Goal: Task Accomplishment & Management: Manage account settings

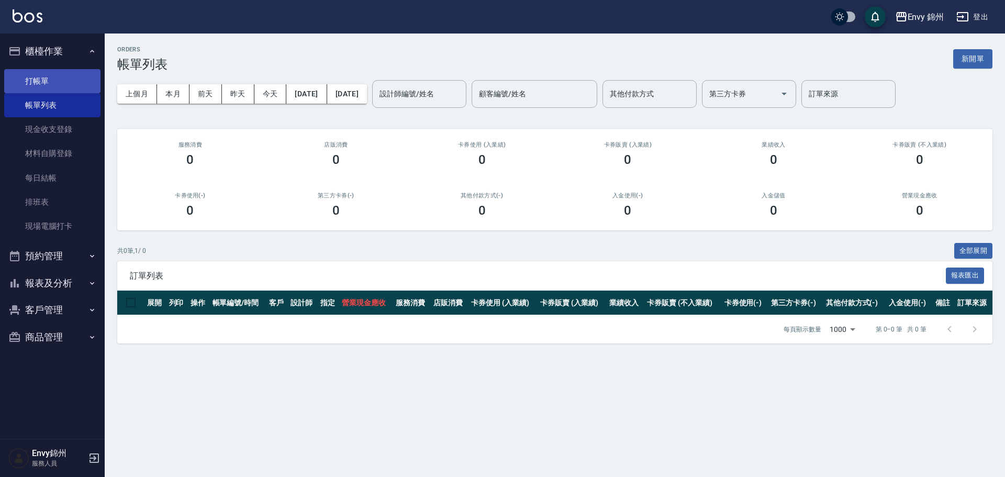
click at [37, 81] on link "打帳單" at bounding box center [52, 81] width 96 height 24
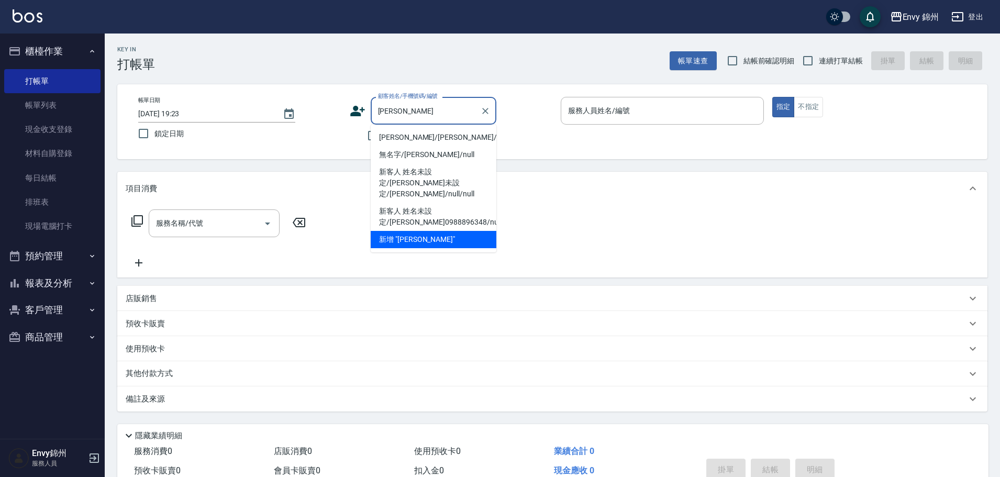
click at [445, 138] on li "李思萱/李思萱/null" at bounding box center [434, 137] width 126 height 17
type input "李思萱/李思萱/null"
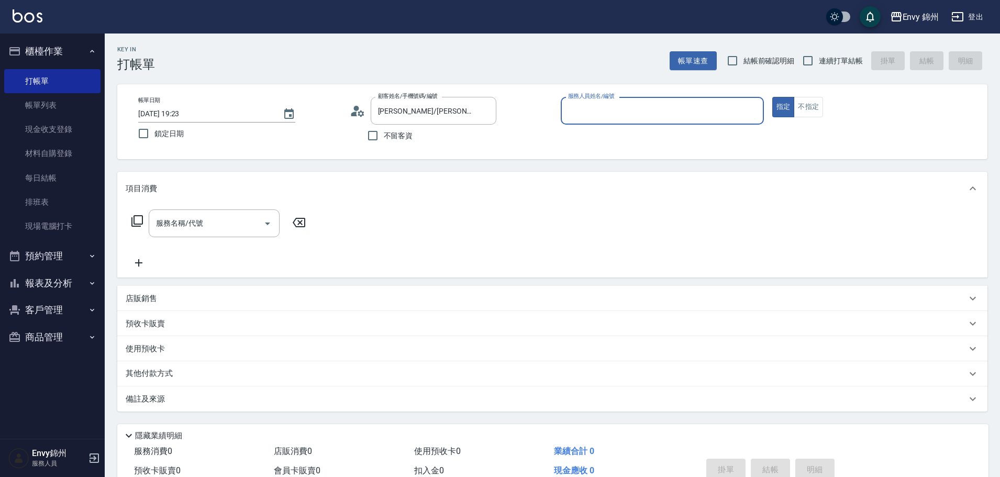
type input "Annie-A"
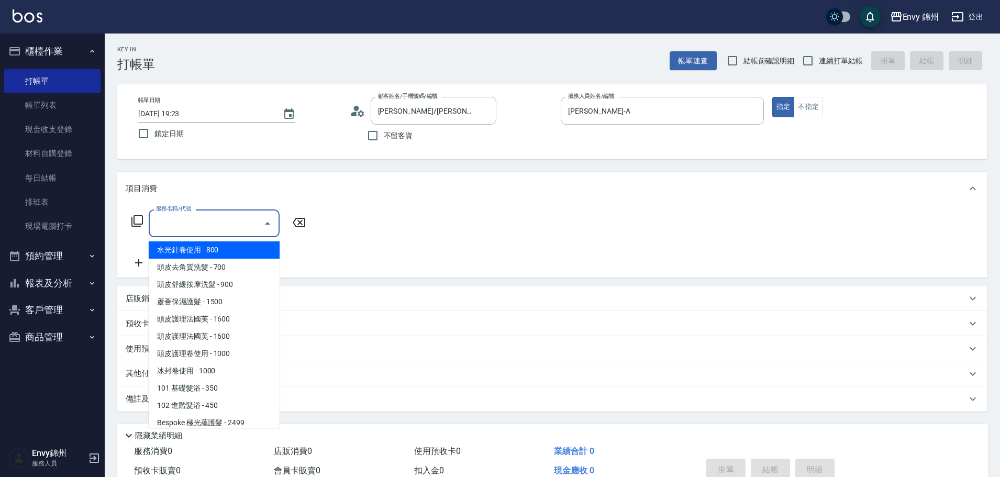
click at [206, 217] on input "服務名稱/代號" at bounding box center [206, 223] width 106 height 18
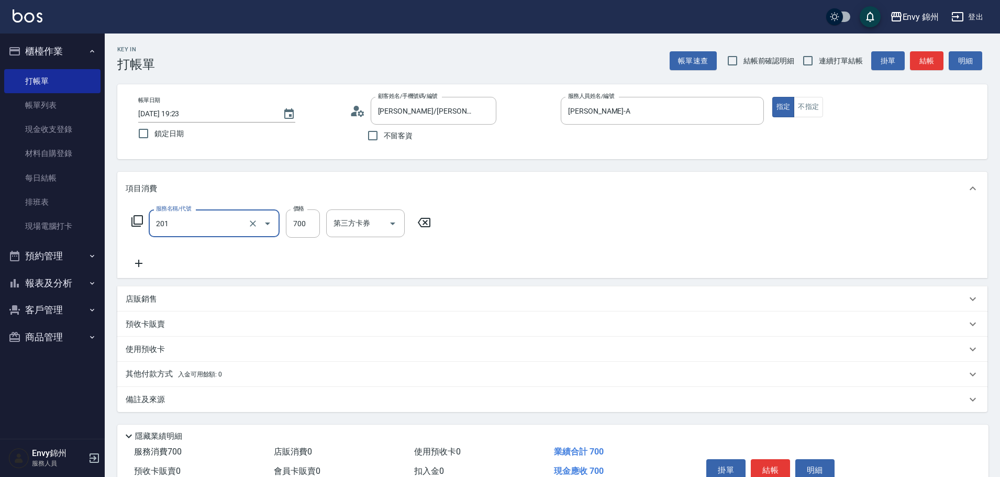
type input "201 剪髮(201)"
type input "1200"
click at [363, 221] on div "互助1格給1點(60元)-1 互助1格給1點(60元)-1" at bounding box center [357, 223] width 63 height 28
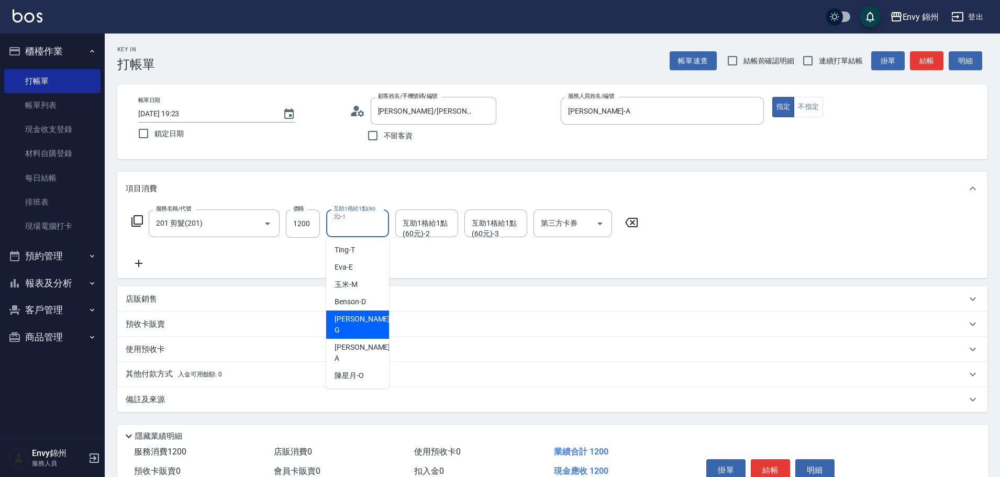
click at [346, 323] on span "杉杉 -G" at bounding box center [363, 325] width 58 height 22
type input "杉杉-G"
click at [376, 228] on icon "Clear" at bounding box center [378, 223] width 10 height 10
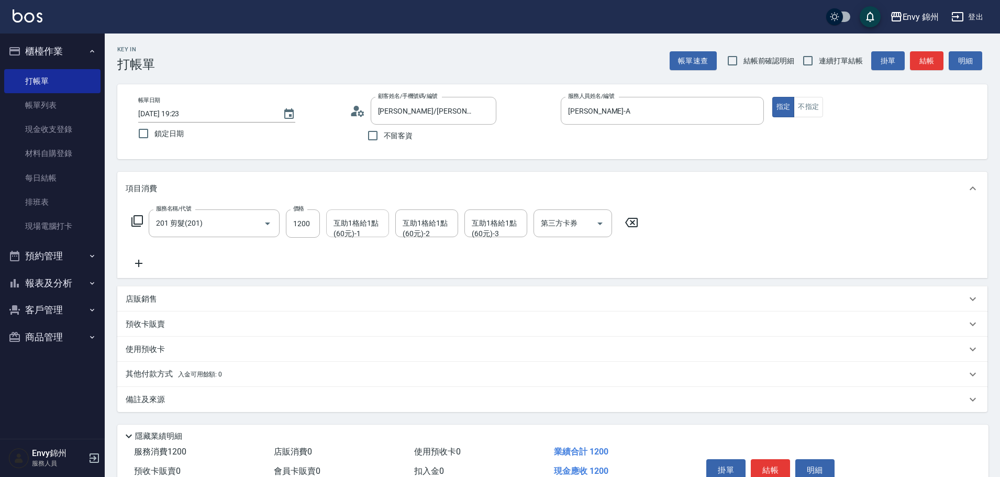
click at [365, 409] on div "備註及來源" at bounding box center [552, 399] width 870 height 25
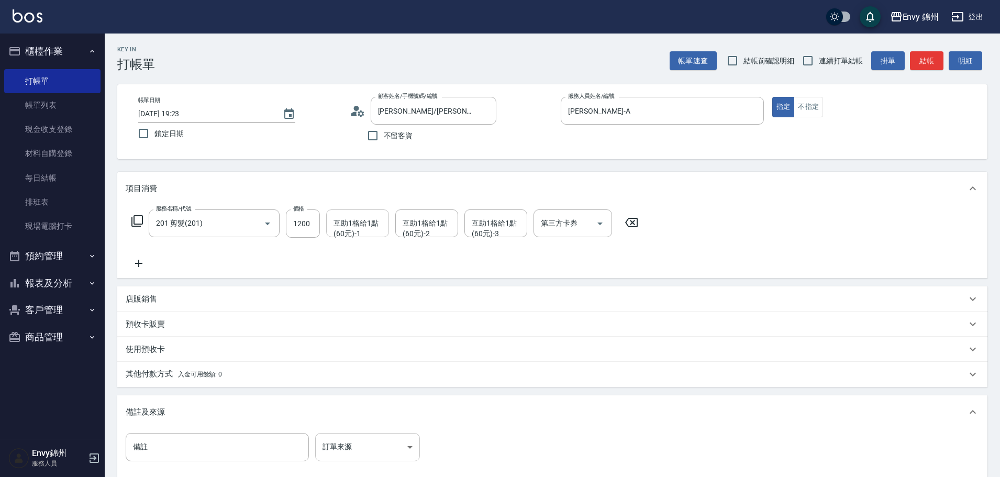
click at [404, 444] on body "Envy 錦州 登出 櫃檯作業 打帳單 帳單列表 現金收支登錄 材料自購登錄 每日結帳 排班表 現場電腦打卡 預約管理 預約管理 單日預約紀錄 單週預約紀錄 …" at bounding box center [500, 298] width 1000 height 596
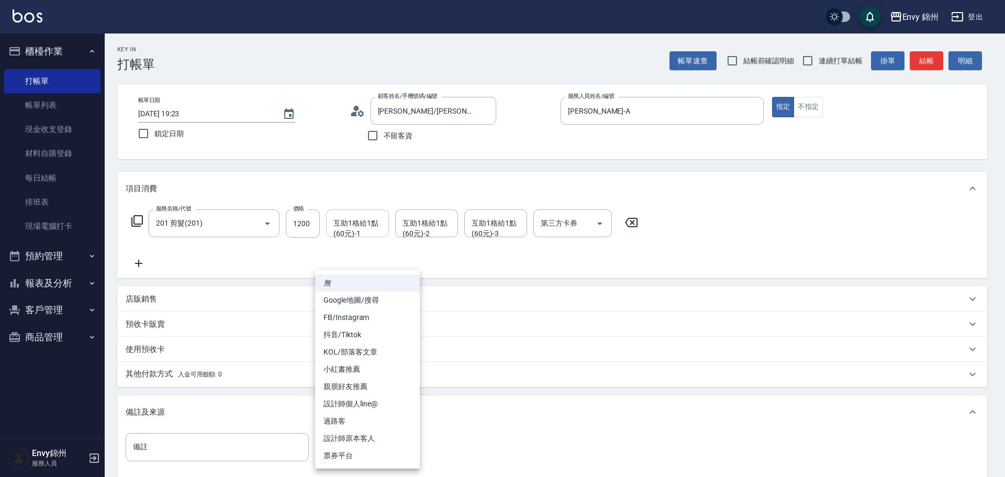
drag, startPoint x: 393, startPoint y: 436, endPoint x: 392, endPoint y: 431, distance: 5.3
click at [392, 436] on li "設計師原本客人" at bounding box center [367, 438] width 105 height 17
type input "設計師原本客人"
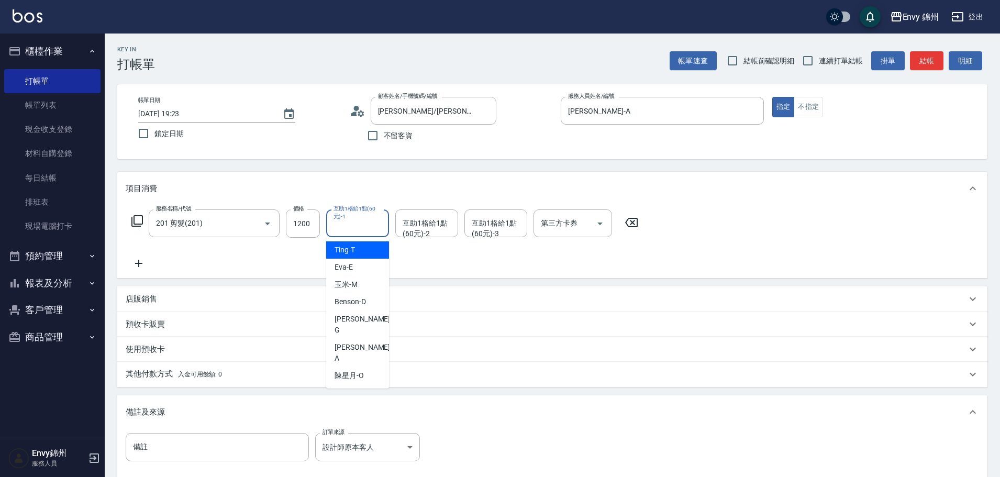
click at [363, 220] on div "互助1格給1點(60元)-1 互助1格給1點(60元)-1" at bounding box center [357, 223] width 63 height 28
click at [354, 327] on ul "Ting -T Eva -E 玉米 -M Benson -D 杉杉 -G Annie -A 陳星月 -O" at bounding box center [357, 312] width 63 height 151
click at [355, 323] on span "杉杉 -G" at bounding box center [363, 325] width 58 height 22
type input "杉杉-G"
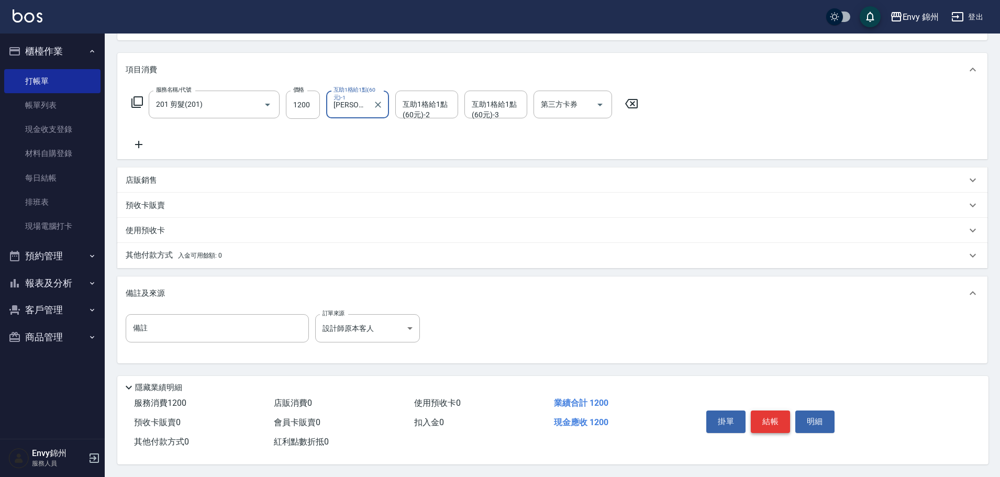
click at [778, 417] on button "結帳" at bounding box center [770, 421] width 39 height 22
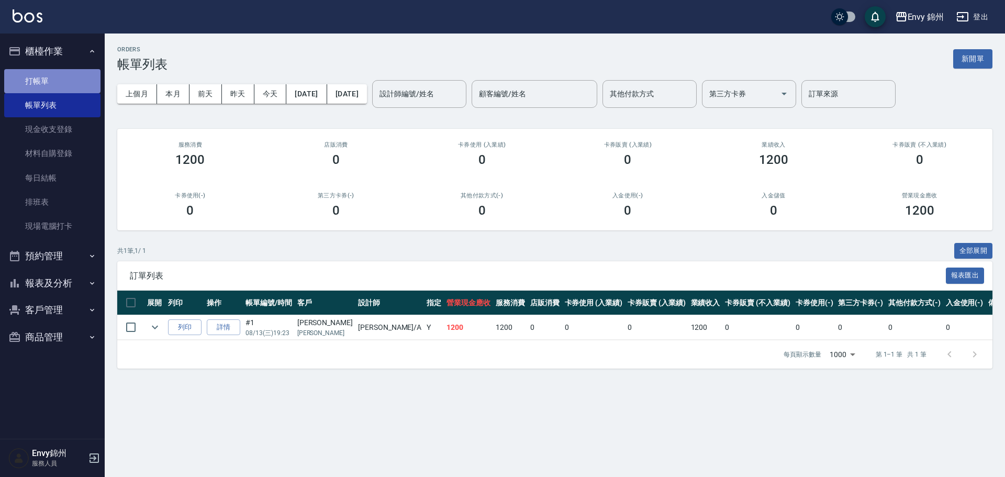
click at [57, 72] on link "打帳單" at bounding box center [52, 81] width 96 height 24
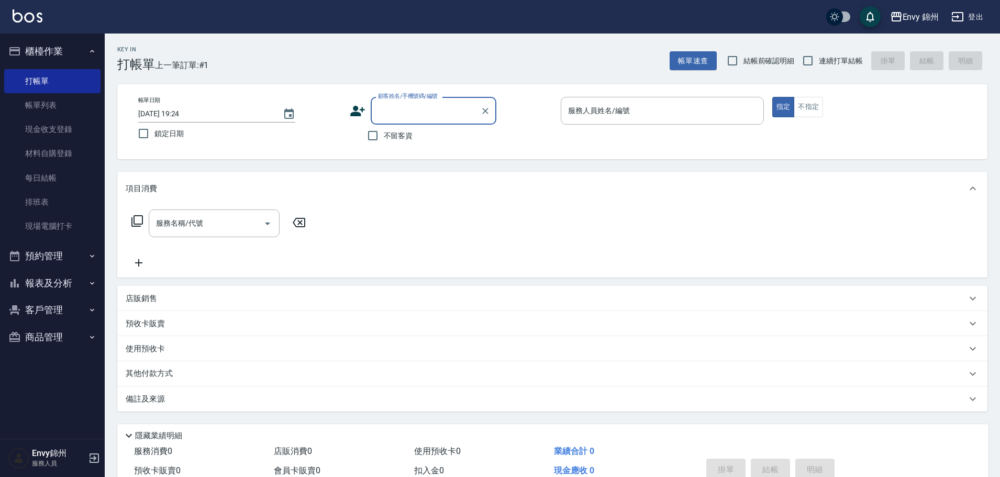
click at [426, 104] on input "顧客姓名/手機號碼/編號" at bounding box center [425, 111] width 100 height 18
click at [450, 142] on li "胡伊芸/0933201990/" at bounding box center [434, 137] width 126 height 17
type input "胡伊芸/0933201990/"
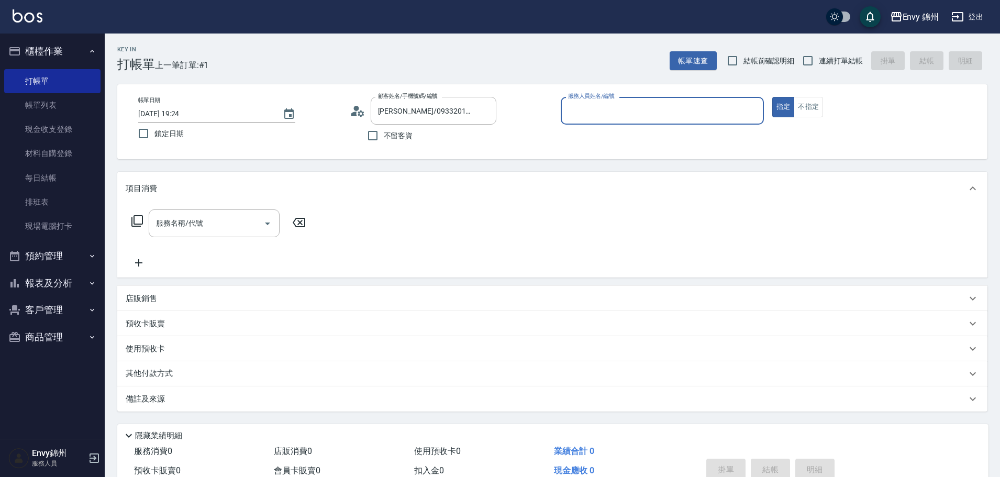
type input "Annie-A"
click at [204, 229] on input "服務名稱/代號" at bounding box center [206, 223] width 106 height 18
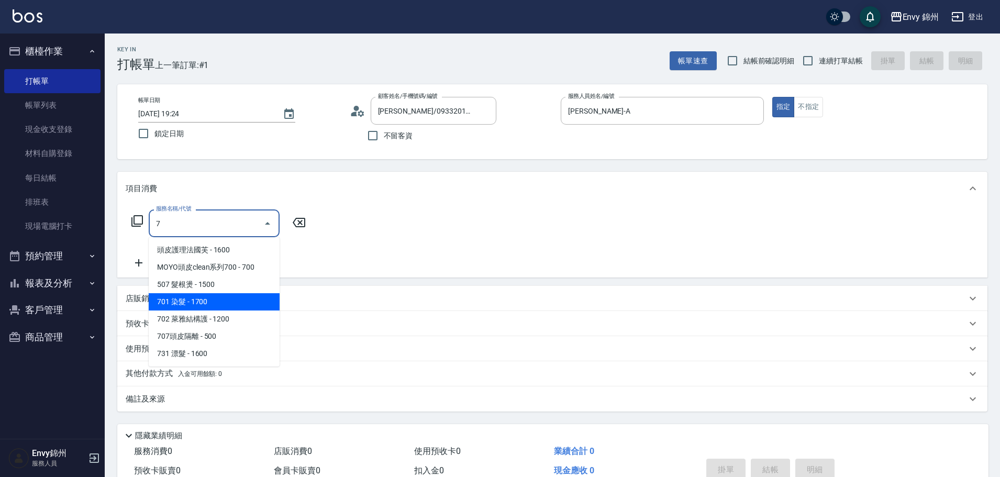
click at [174, 299] on span "701 染髮 - 1700" at bounding box center [214, 301] width 131 height 17
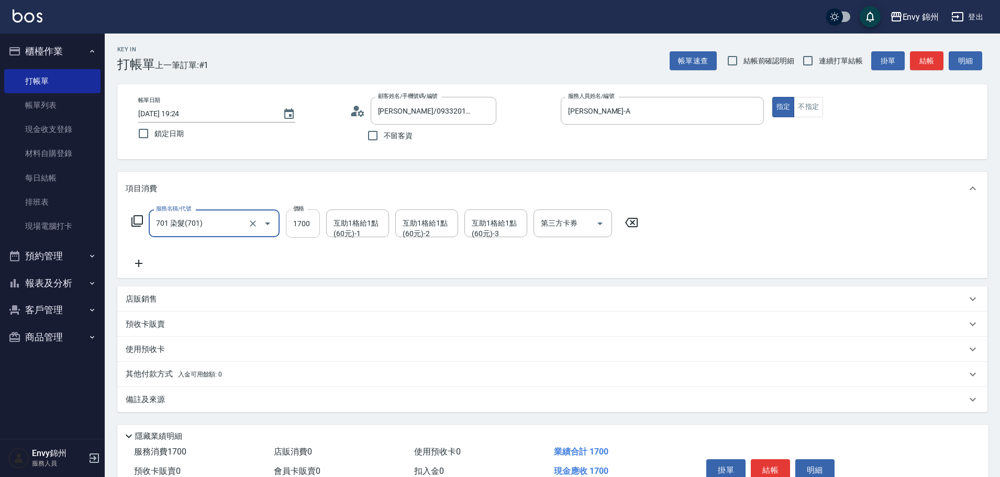
type input "701 染髮(701)"
click at [299, 216] on input "1700" at bounding box center [303, 223] width 34 height 28
type input "2700"
click at [343, 230] on div "互助1格給1點(60元)-1 互助1格給1點(60元)-1" at bounding box center [357, 223] width 63 height 28
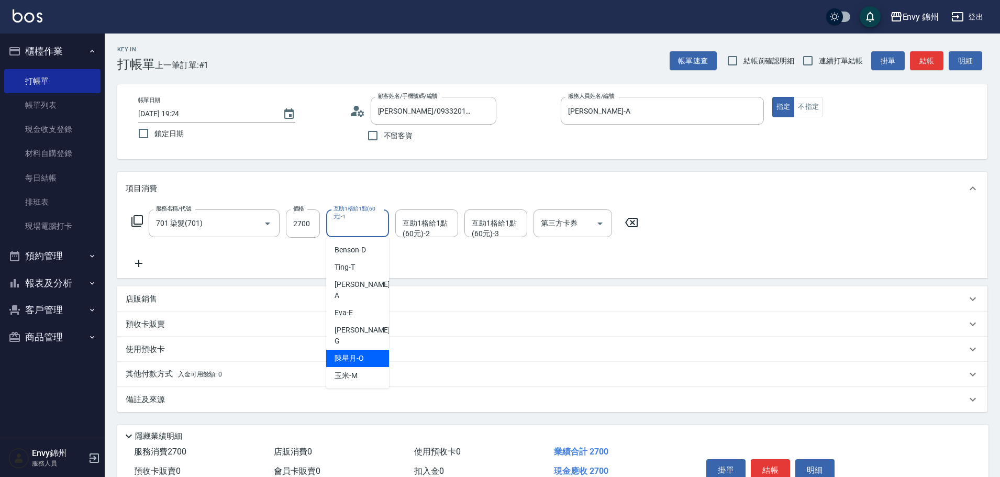
click at [362, 353] on span "陳星月 -O" at bounding box center [348, 358] width 29 height 11
type input "陳星月-O"
click at [423, 219] on div "互助1格給1點(60元)-2 互助1格給1點(60元)-2" at bounding box center [426, 223] width 63 height 28
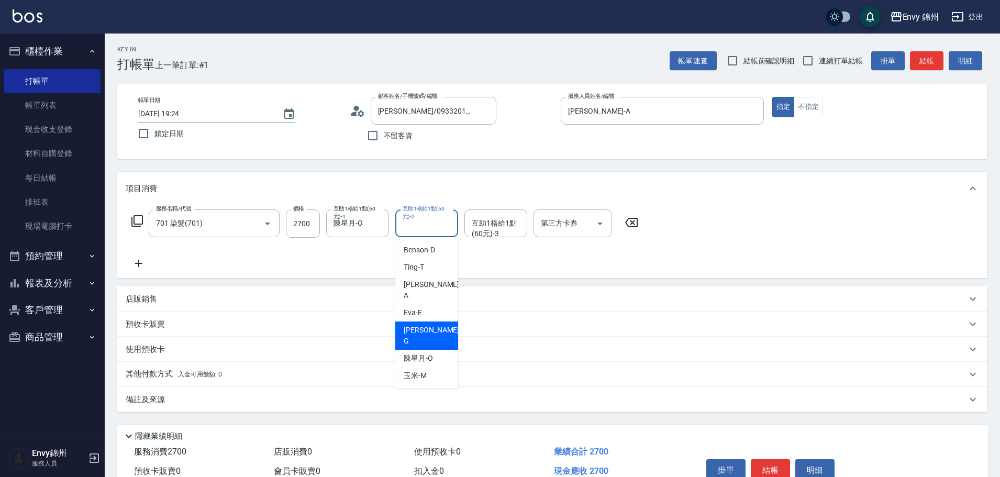
click at [423, 321] on div "杉杉 -G" at bounding box center [426, 335] width 63 height 28
type input "杉杉-G"
click at [317, 409] on div "備註及來源" at bounding box center [552, 399] width 870 height 25
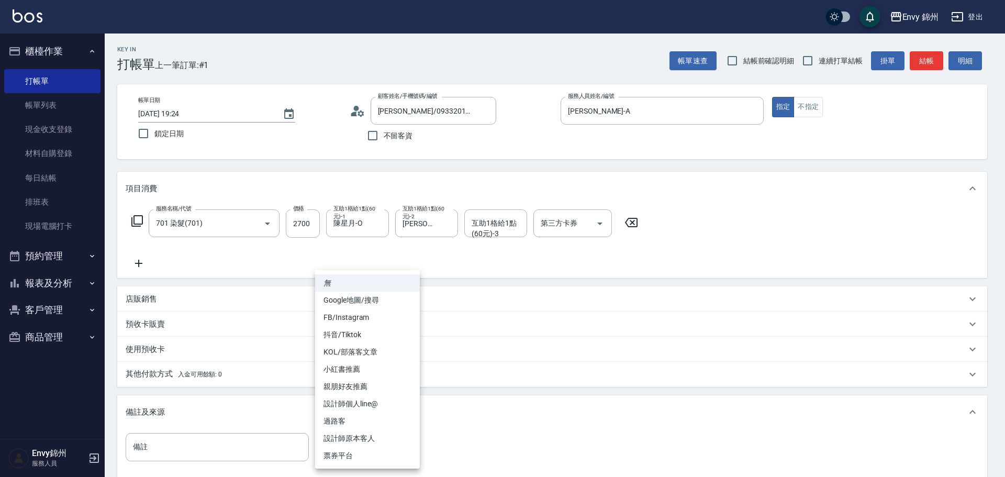
click at [372, 446] on body "Envy 錦州 登出 櫃檯作業 打帳單 帳單列表 現金收支登錄 材料自購登錄 每日結帳 排班表 現場電腦打卡 預約管理 預約管理 單日預約紀錄 單週預約紀錄 …" at bounding box center [502, 298] width 1005 height 596
click at [371, 439] on li "設計師原本客人" at bounding box center [367, 438] width 105 height 17
type input "設計師原本客人"
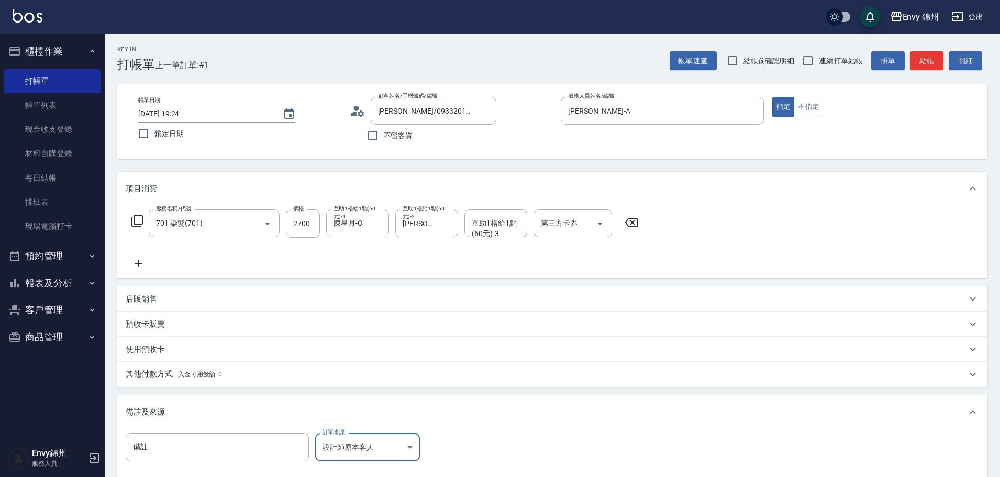
scroll to position [124, 0]
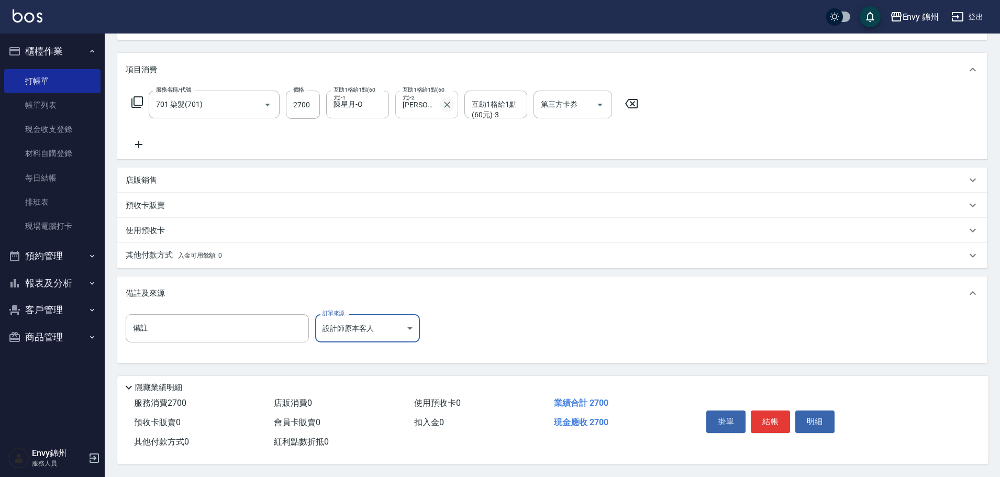
click at [449, 104] on icon "Clear" at bounding box center [447, 104] width 10 height 10
click at [777, 418] on button "結帳" at bounding box center [770, 421] width 39 height 22
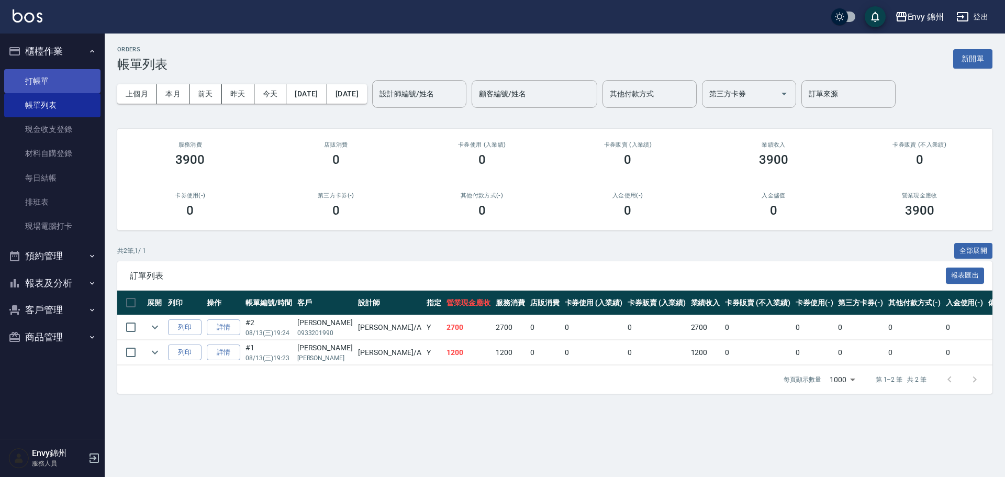
click at [41, 86] on link "打帳單" at bounding box center [52, 81] width 96 height 24
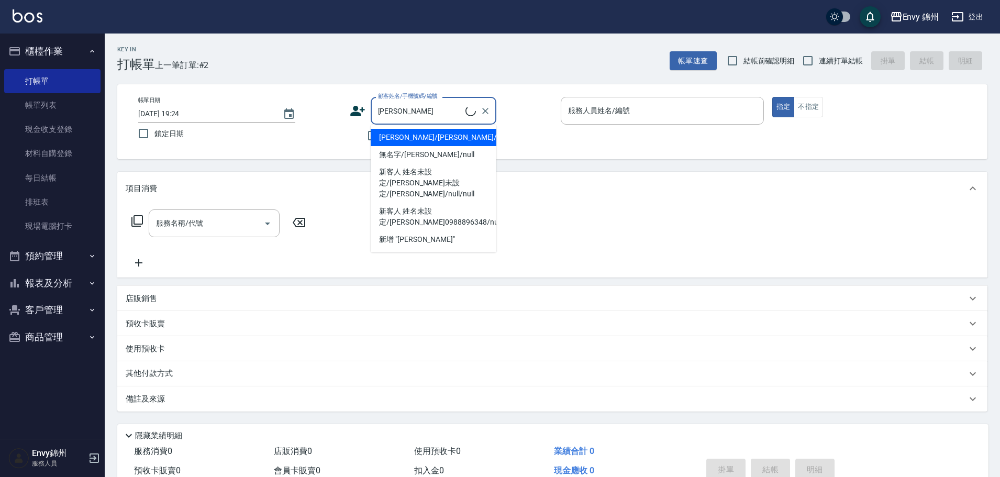
click at [447, 140] on li "李思萱/李思萱/null" at bounding box center [434, 137] width 126 height 17
type input "李思萱/李思萱/null"
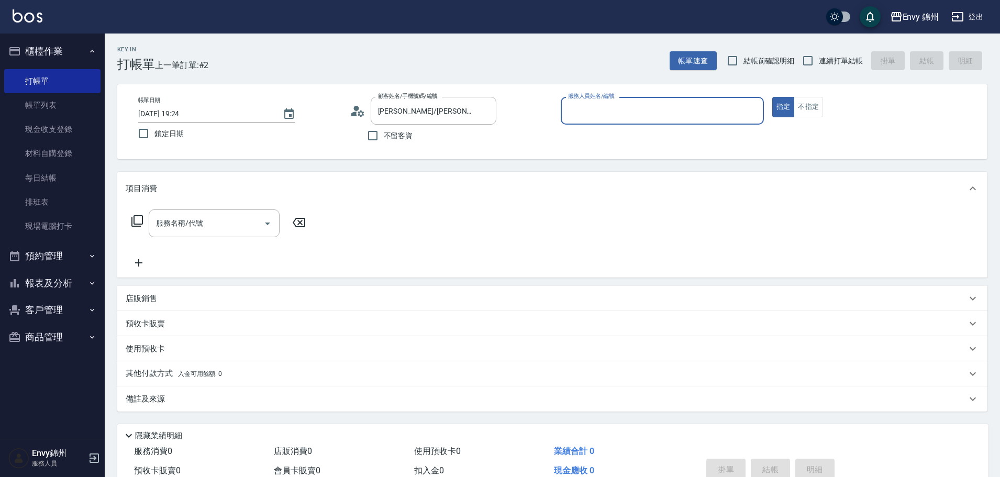
type input "Annie-A"
click at [242, 236] on div "服務名稱/代號" at bounding box center [214, 223] width 131 height 28
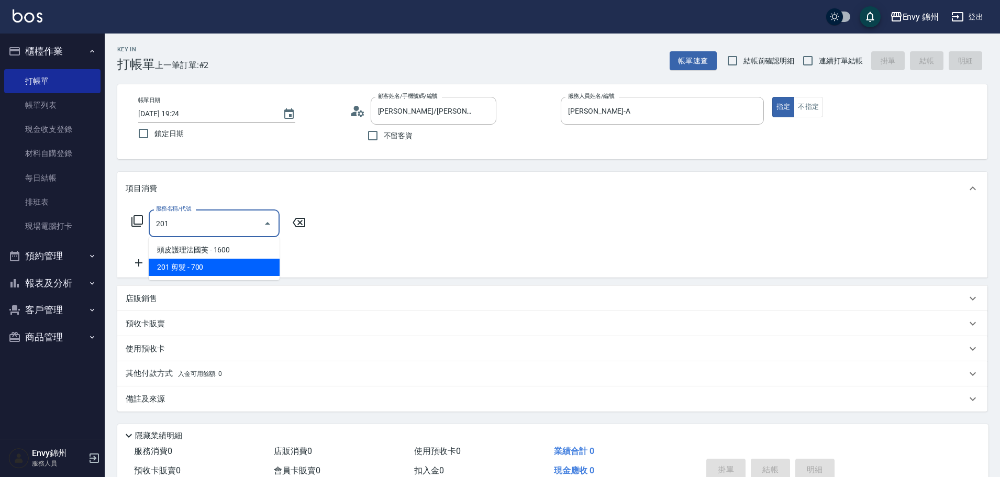
type input "201 剪髮(201)"
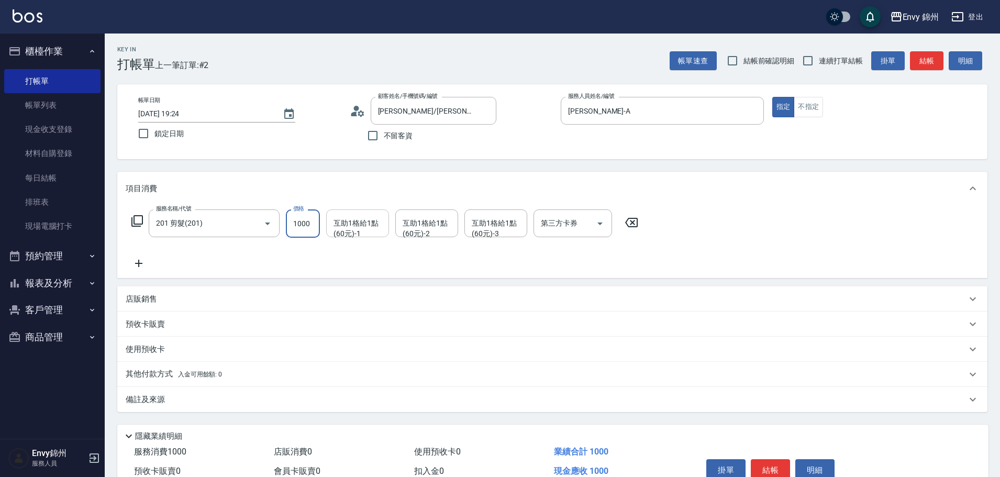
type input "1000"
click at [355, 224] on div "互助1格給1點(60元)-1 互助1格給1點(60元)-1" at bounding box center [357, 223] width 63 height 28
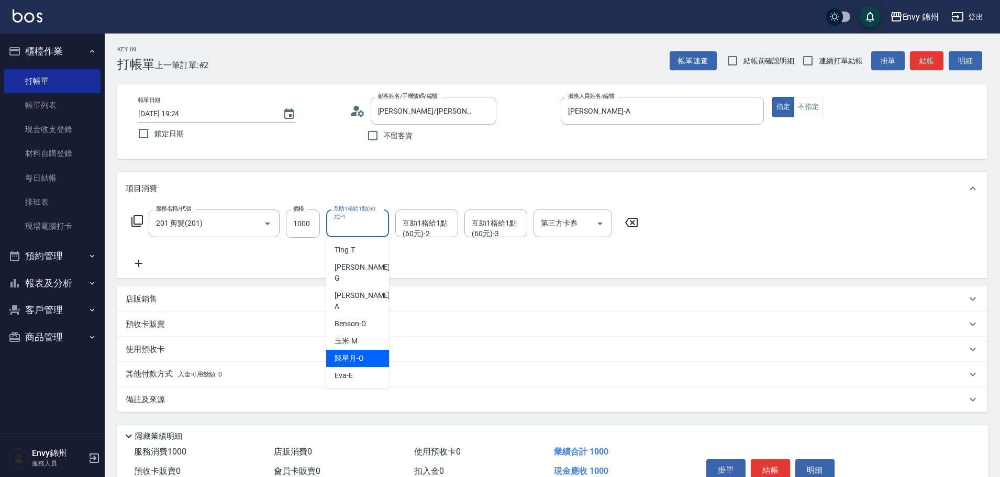
click at [358, 353] on span "陳星月 -O" at bounding box center [348, 358] width 29 height 11
type input "陳星月-O"
click at [128, 305] on div "店販銷售" at bounding box center [552, 298] width 870 height 25
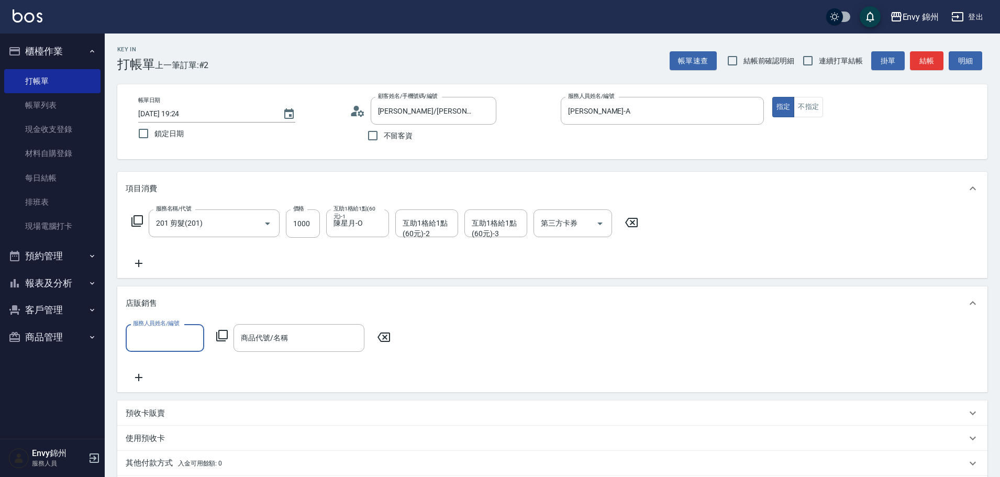
click at [171, 337] on input "服務人員姓名/編號" at bounding box center [164, 338] width 69 height 18
click at [180, 241] on div "Annie -A" at bounding box center [165, 236] width 79 height 28
type input "Annie-A"
click at [220, 333] on icon at bounding box center [222, 335] width 13 height 13
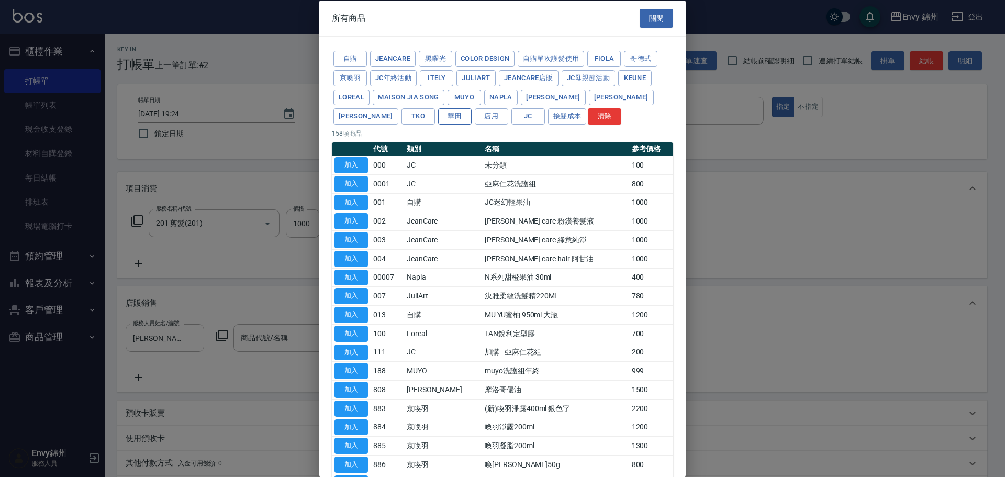
click at [438, 116] on button "華田" at bounding box center [454, 116] width 33 height 16
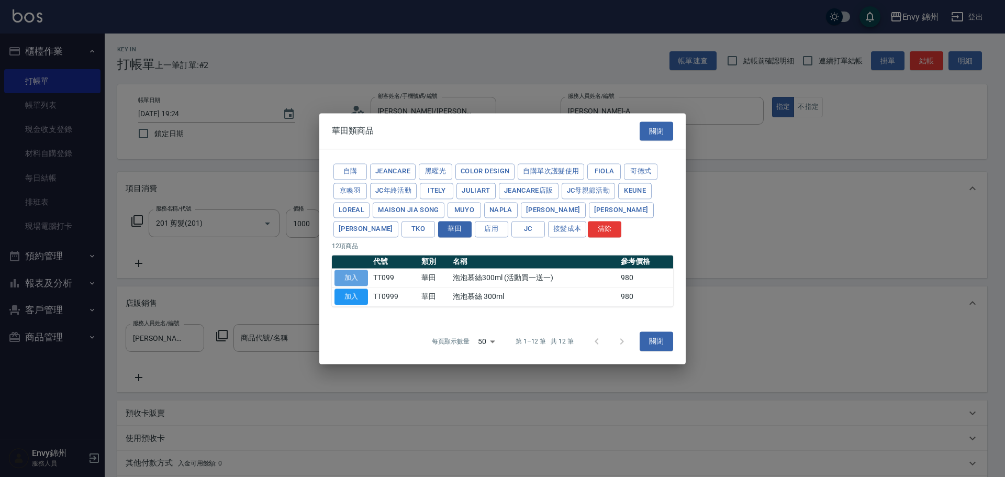
click at [354, 279] on button "加入" at bounding box center [350, 278] width 33 height 16
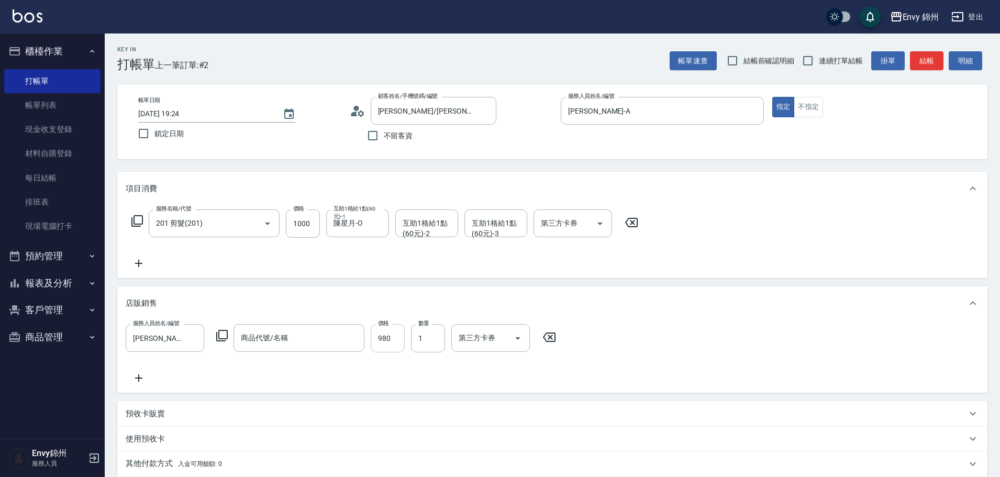
click at [393, 340] on input "980" at bounding box center [388, 338] width 34 height 28
type input "850"
click at [427, 340] on input "1" at bounding box center [428, 338] width 34 height 28
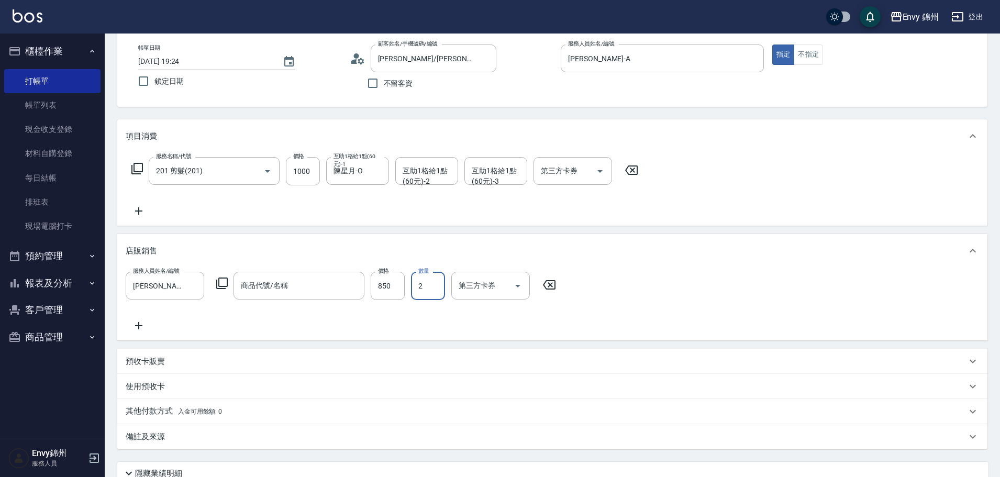
scroll to position [143, 0]
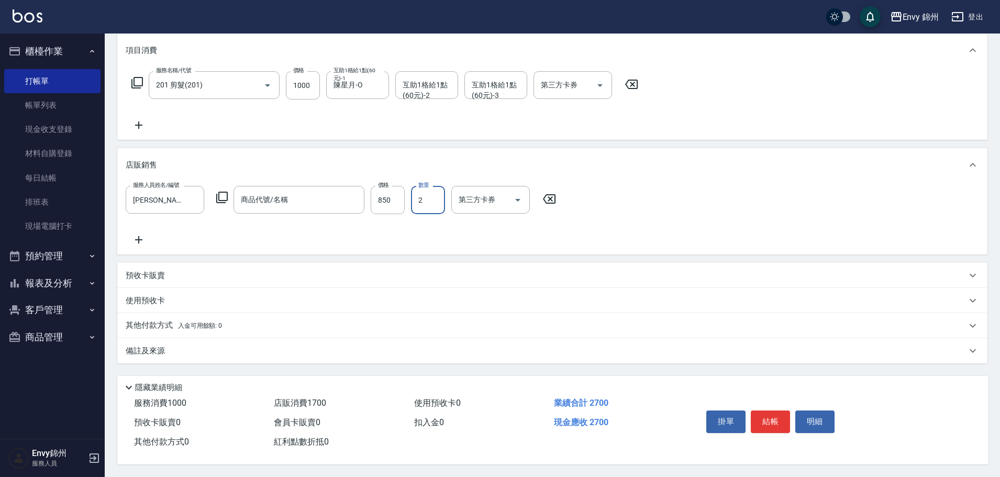
type input "2"
click at [249, 345] on div "備註及來源" at bounding box center [546, 350] width 841 height 11
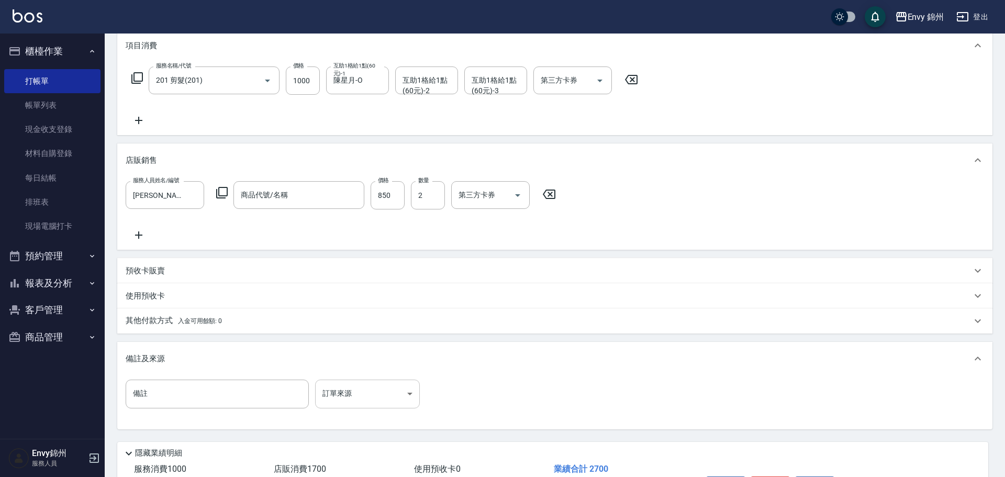
click at [370, 400] on body "Envy 錦州 登出 櫃檯作業 打帳單 帳單列表 現金收支登錄 材料自購登錄 每日結帳 排班表 現場電腦打卡 預約管理 預約管理 單日預約紀錄 單週預約紀錄 …" at bounding box center [502, 200] width 1005 height 686
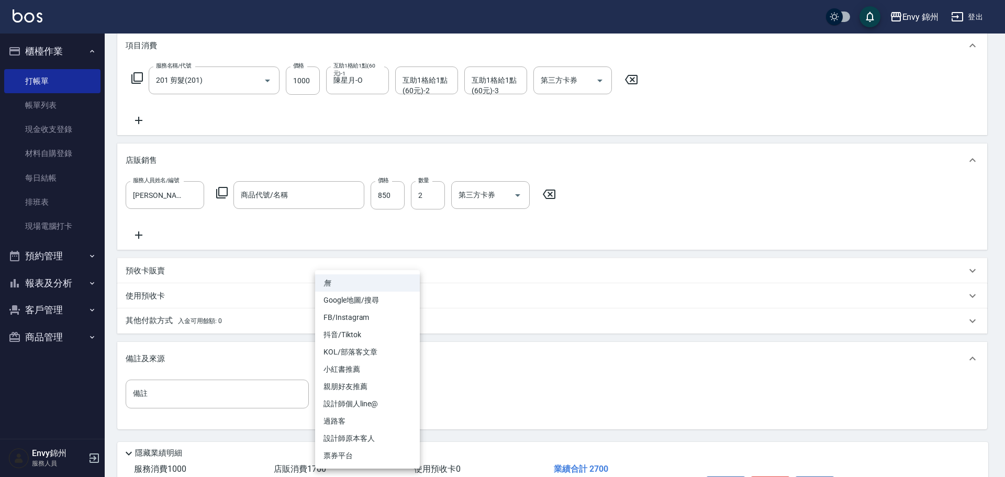
click at [390, 433] on li "設計師原本客人" at bounding box center [367, 438] width 105 height 17
type input "設計師原本客人"
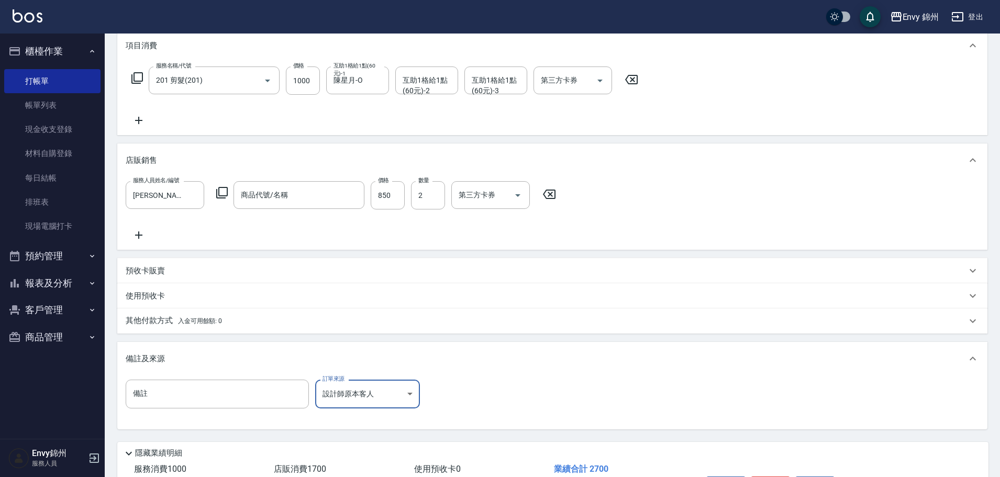
scroll to position [214, 0]
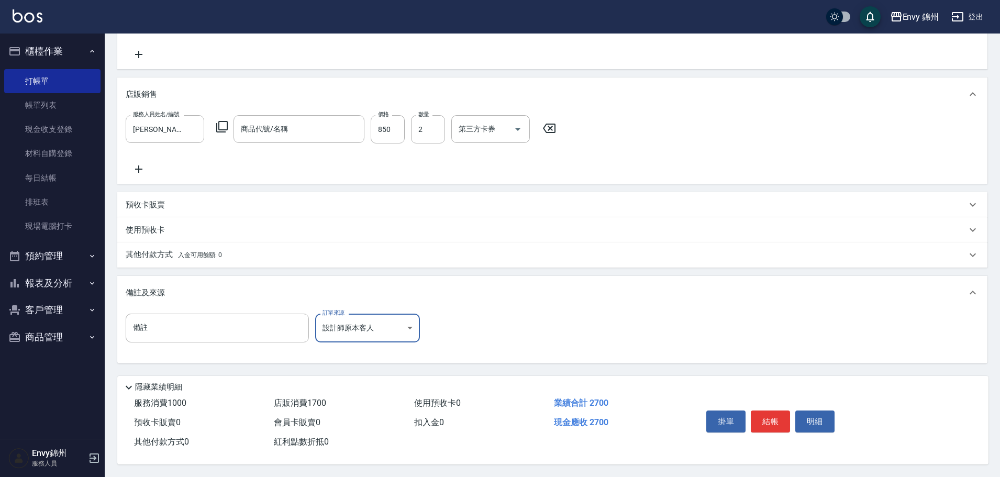
click at [767, 413] on button "結帳" at bounding box center [770, 421] width 39 height 22
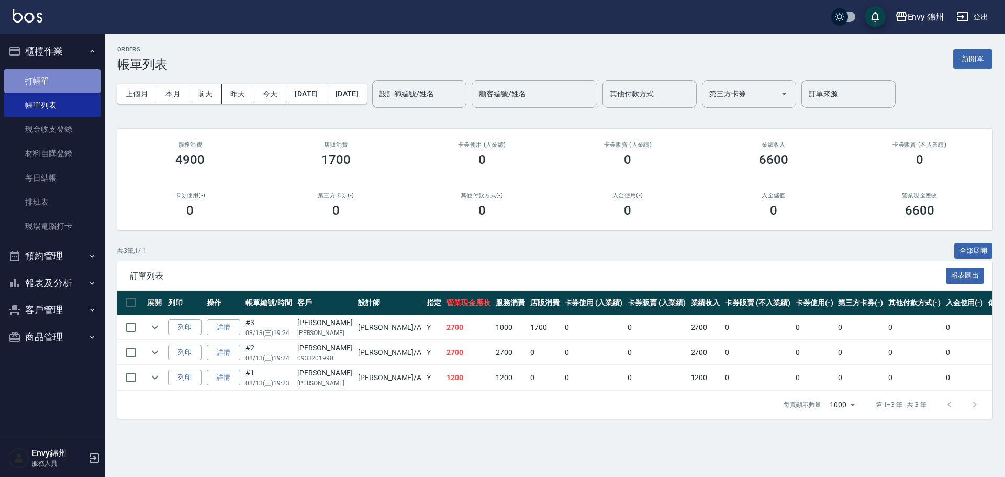
click at [39, 76] on link "打帳單" at bounding box center [52, 81] width 96 height 24
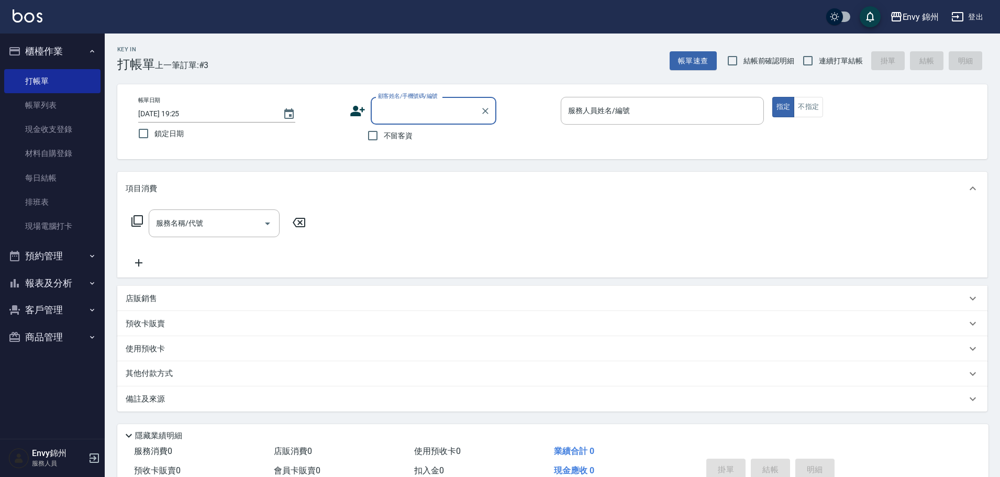
click at [457, 113] on input "顧客姓名/手機號碼/編號" at bounding box center [425, 111] width 100 height 18
click at [445, 141] on li "張瓊月/0939596688/" at bounding box center [434, 137] width 126 height 17
type input "張瓊月/0939596688/"
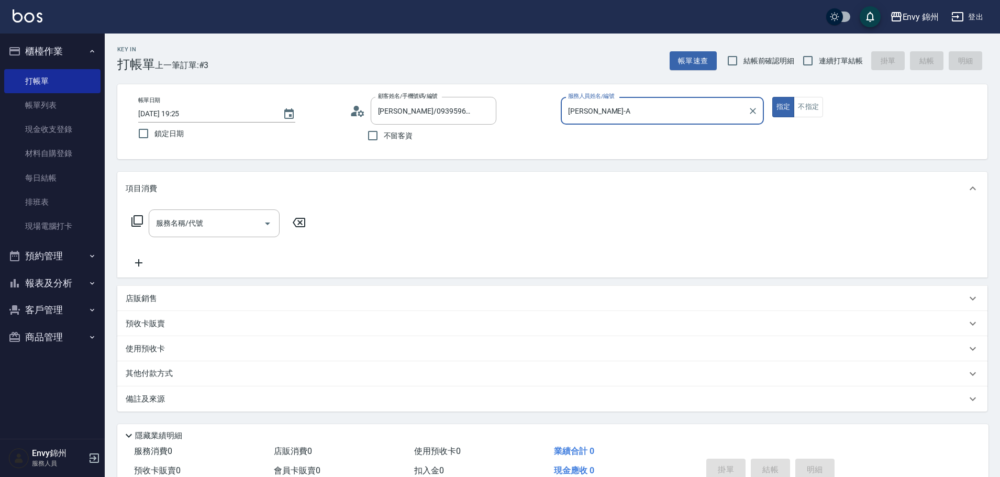
type input "Annie-A"
click at [211, 226] on input "服務名稱/代號" at bounding box center [206, 223] width 106 height 18
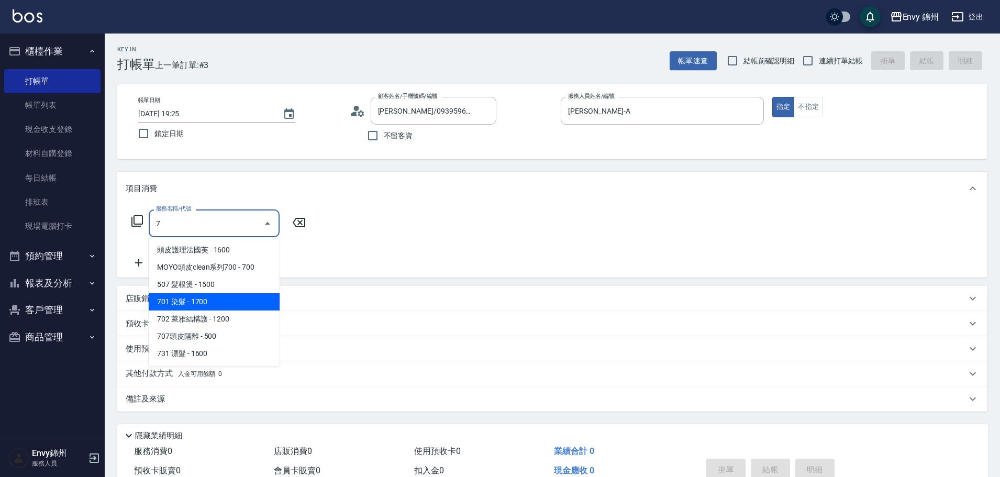
click at [236, 308] on span "701 染髮 - 1700" at bounding box center [214, 301] width 131 height 17
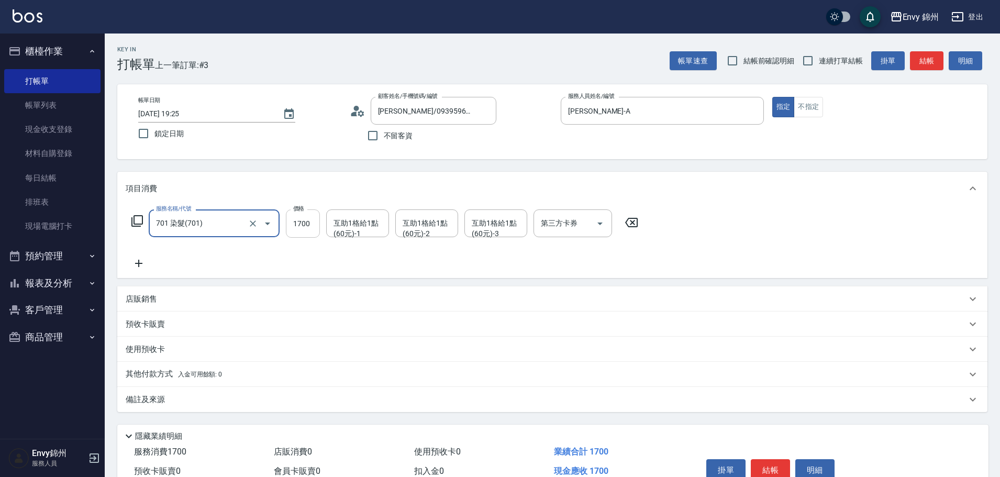
type input "701 染髮(701)"
click at [299, 229] on input "1700" at bounding box center [303, 223] width 34 height 28
type input "2700"
click at [346, 225] on div "互助1格給1點(60元)-1 互助1格給1點(60元)-1" at bounding box center [357, 223] width 63 height 28
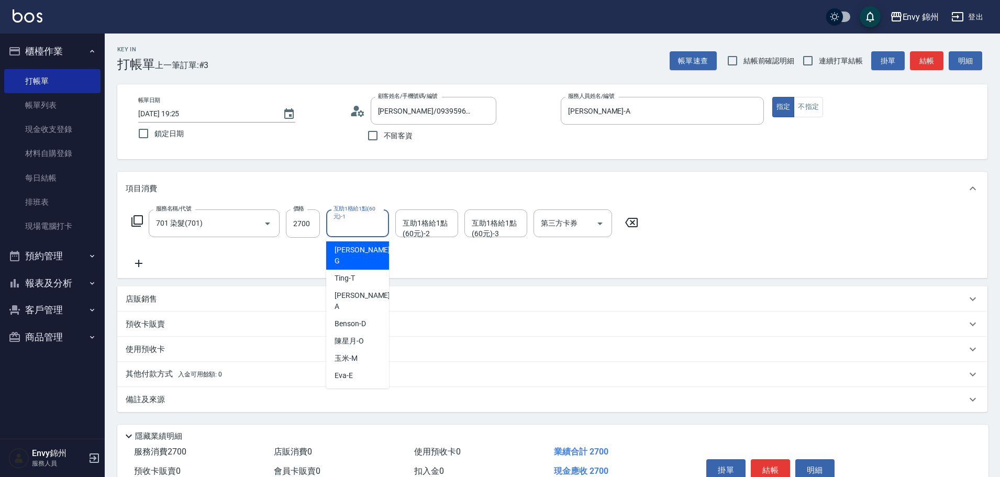
click at [346, 244] on span "杉杉 -G" at bounding box center [363, 255] width 58 height 22
type input "杉杉-G"
click at [401, 223] on input "互助1格給1點(60元)-2" at bounding box center [426, 223] width 53 height 18
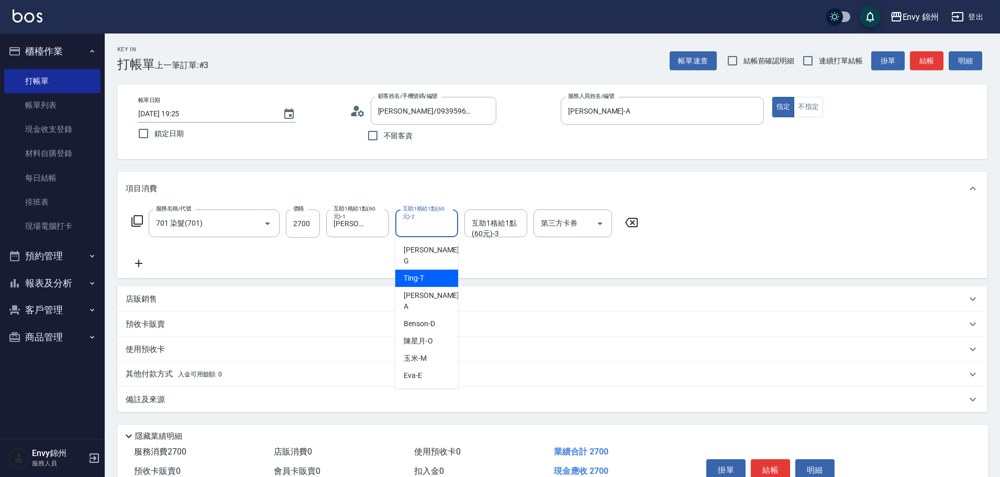
click at [429, 270] on div "Ting -T" at bounding box center [426, 278] width 63 height 17
type input "Ting-T"
click at [476, 225] on div "互助1格給1點(60元)-3 互助1格給1點(60元)-3" at bounding box center [495, 223] width 63 height 28
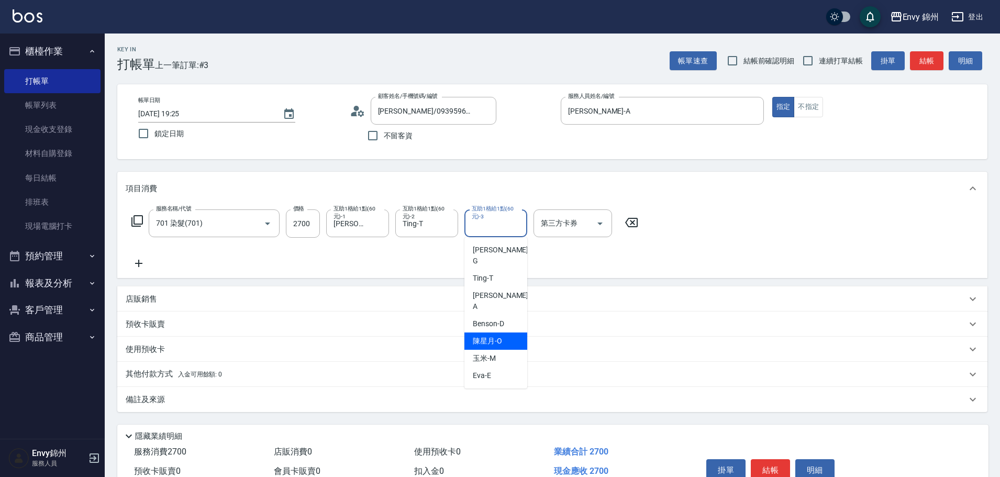
click at [317, 406] on div "備註及來源" at bounding box center [552, 399] width 870 height 25
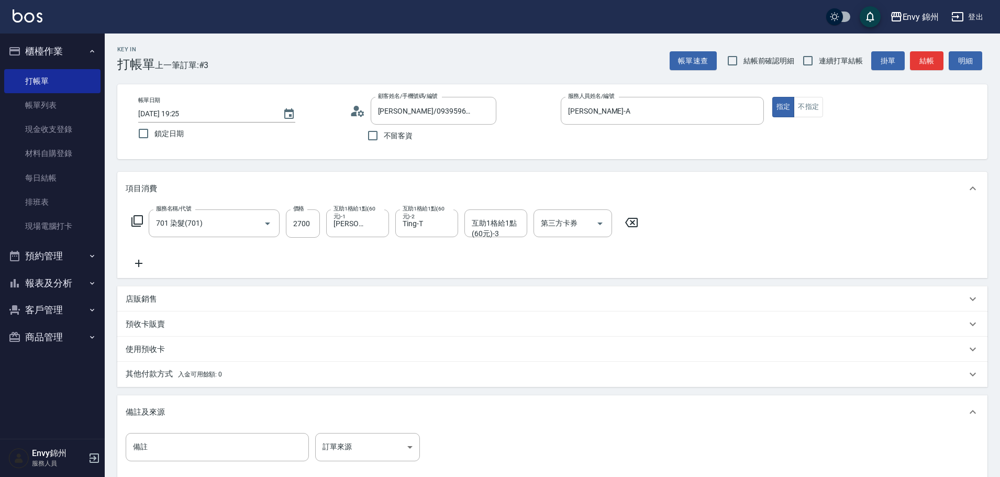
click at [374, 463] on div "備註 備註 訂單來源 ​ 訂單來源" at bounding box center [552, 453] width 853 height 41
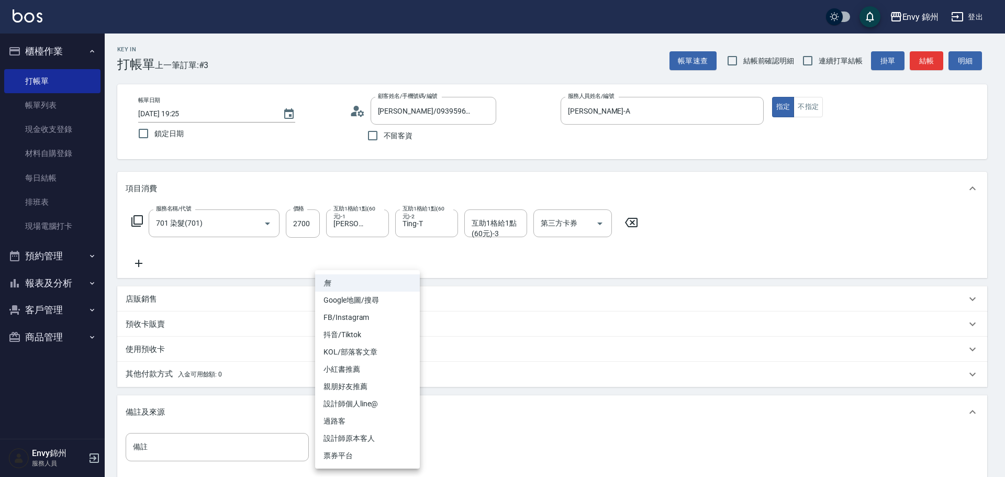
click at [374, 446] on body "Envy 錦州 登出 櫃檯作業 打帳單 帳單列表 現金收支登錄 材料自購登錄 每日結帳 排班表 現場電腦打卡 預約管理 預約管理 單日預約紀錄 單週預約紀錄 …" at bounding box center [502, 298] width 1005 height 596
click at [377, 440] on li "設計師原本客人" at bounding box center [367, 438] width 105 height 17
type input "設計師原本客人"
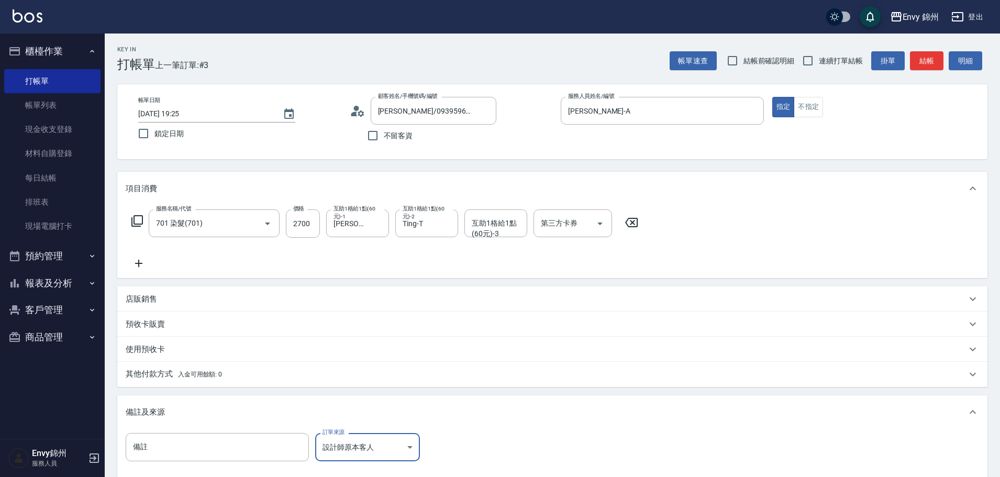
scroll to position [124, 0]
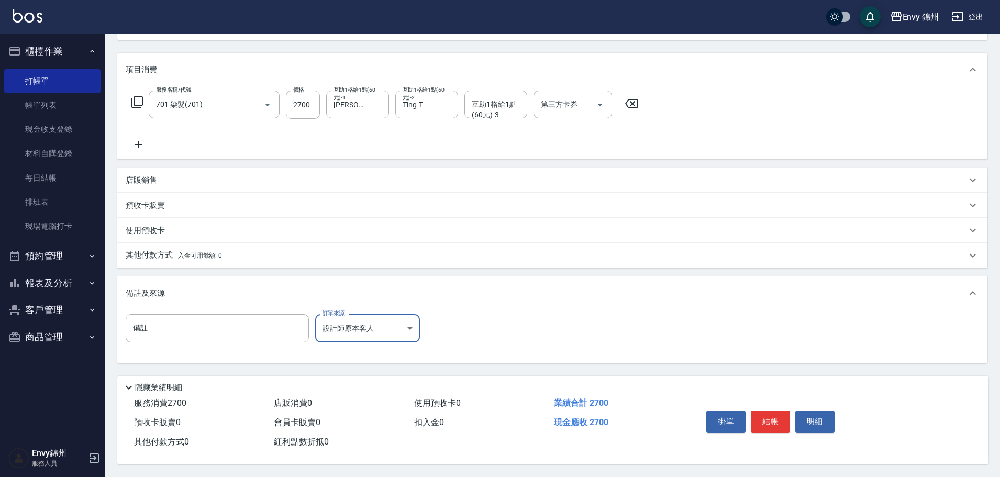
click at [763, 400] on div "掛單 結帳 明細" at bounding box center [832, 423] width 286 height 58
click at [769, 413] on button "結帳" at bounding box center [770, 421] width 39 height 22
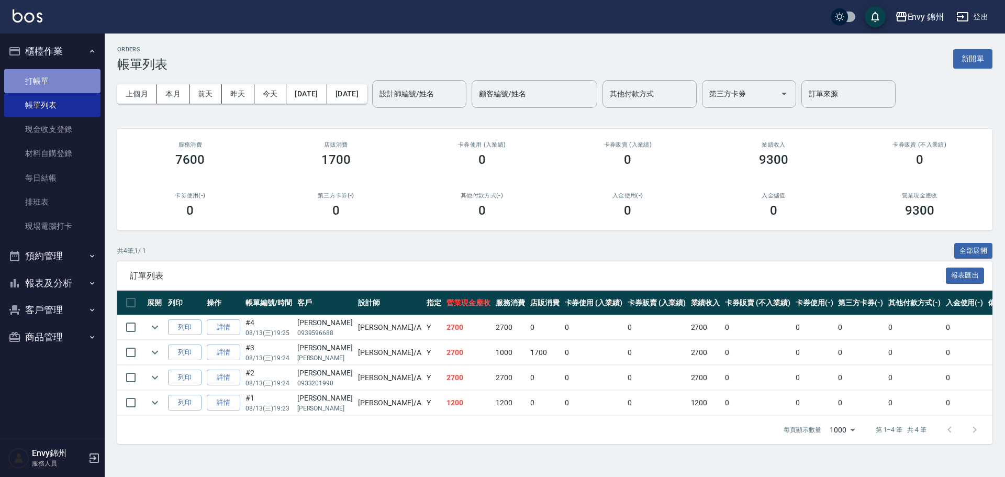
click at [46, 79] on link "打帳單" at bounding box center [52, 81] width 96 height 24
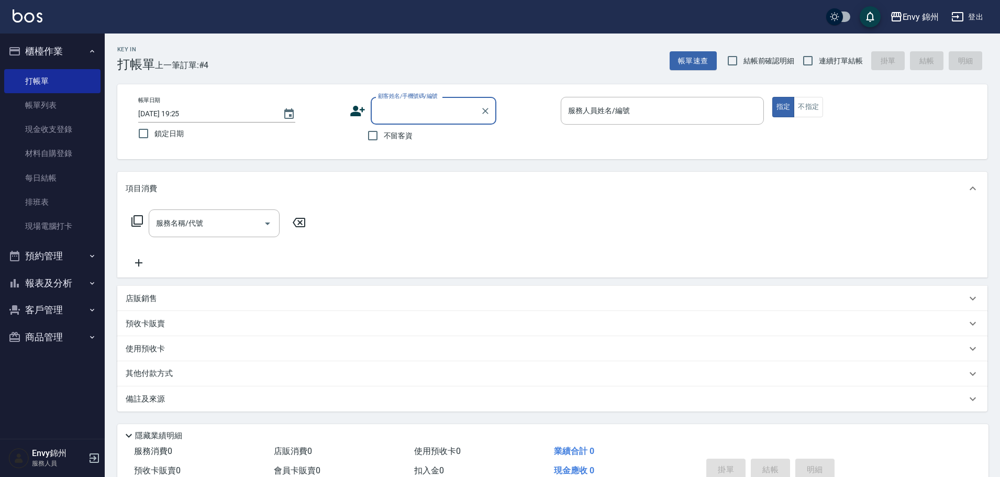
click at [419, 120] on input "顧客姓名/手機號碼/編號" at bounding box center [425, 111] width 100 height 18
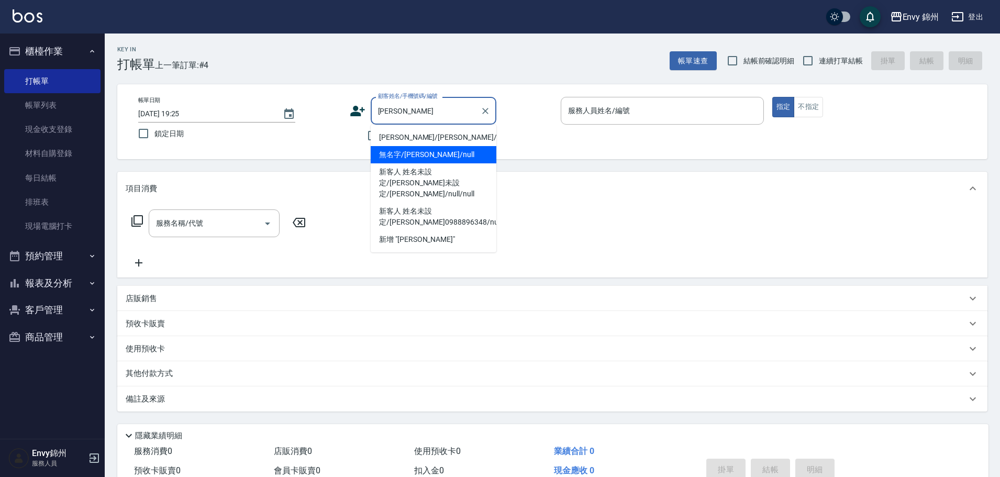
drag, startPoint x: 456, startPoint y: 138, endPoint x: 556, endPoint y: 141, distance: 100.0
click at [456, 138] on li "李思萱/李思萱/null" at bounding box center [434, 137] width 126 height 17
type input "李思萱/李思萱/null"
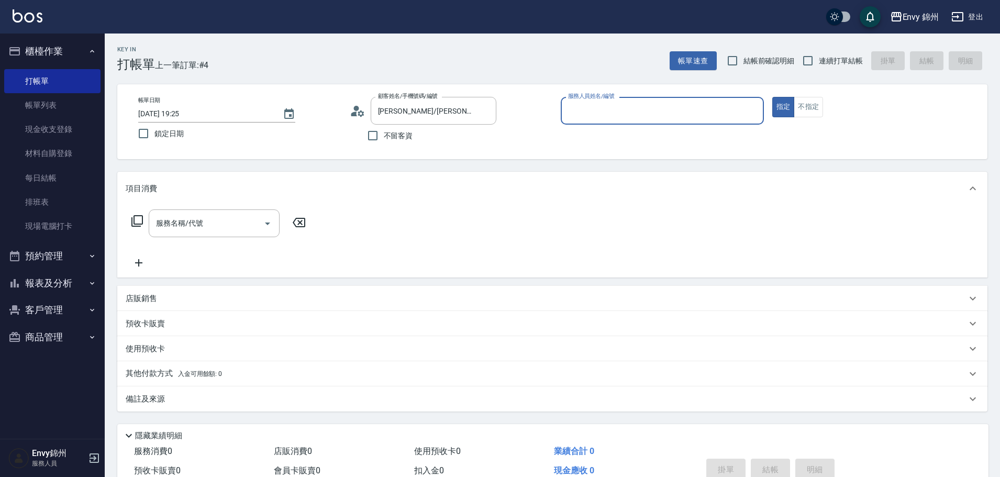
type input "Annie-A"
click at [225, 230] on input "服務名稱/代號" at bounding box center [206, 223] width 106 height 18
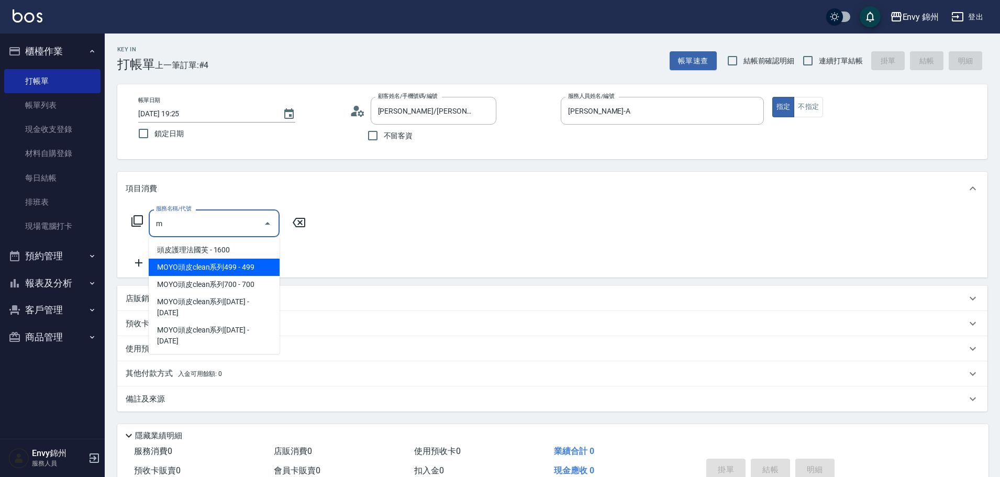
click at [223, 271] on span "MOYO頭皮clean系列499 - 499" at bounding box center [214, 267] width 131 height 17
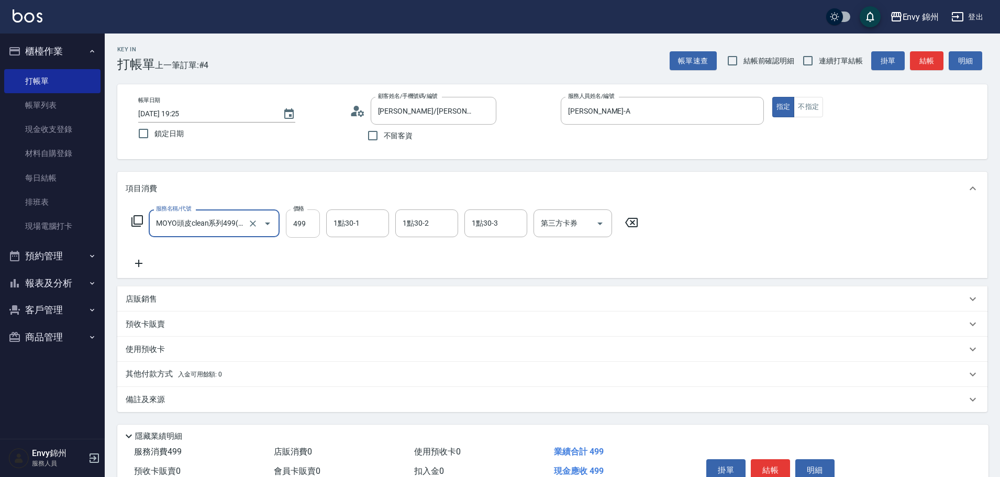
type input "MOYO頭皮clean系列499(405)"
click at [299, 224] on input "499" at bounding box center [303, 223] width 34 height 28
type input "699"
click at [350, 228] on input "1點30-1" at bounding box center [357, 223] width 53 height 18
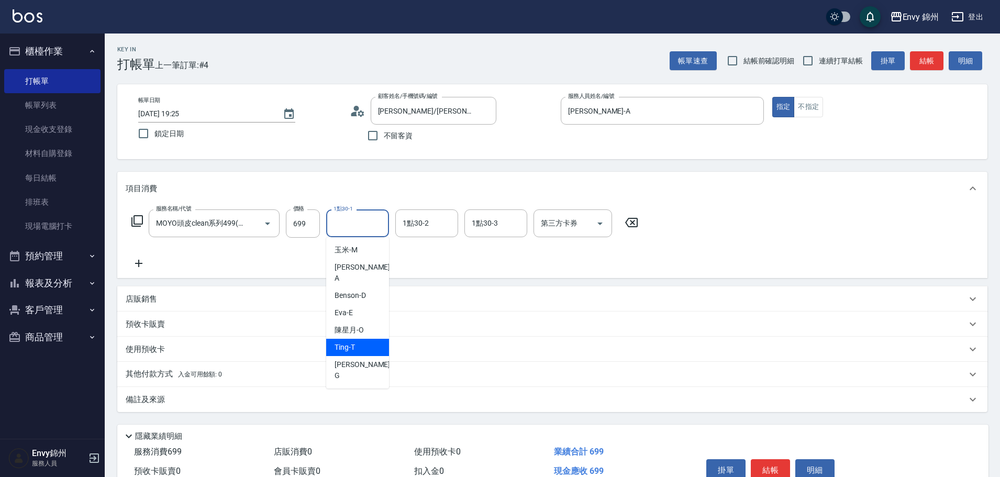
click at [364, 339] on div "Ting -T" at bounding box center [357, 347] width 63 height 17
type input "Ting-T"
click at [497, 396] on div "備註及來源" at bounding box center [546, 399] width 841 height 11
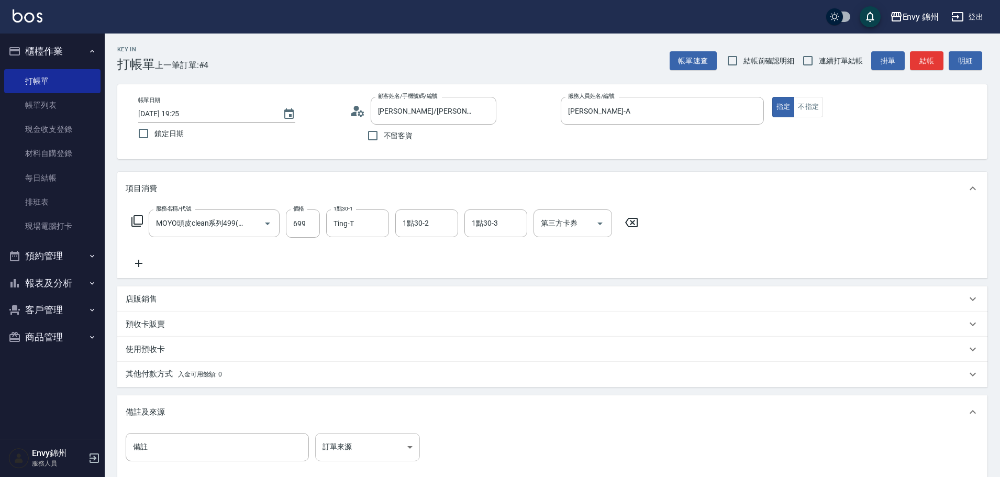
click at [352, 450] on body "Envy 錦州 登出 櫃檯作業 打帳單 帳單列表 現金收支登錄 材料自購登錄 每日結帳 排班表 現場電腦打卡 預約管理 預約管理 單日預約紀錄 單週預約紀錄 …" at bounding box center [500, 298] width 1000 height 596
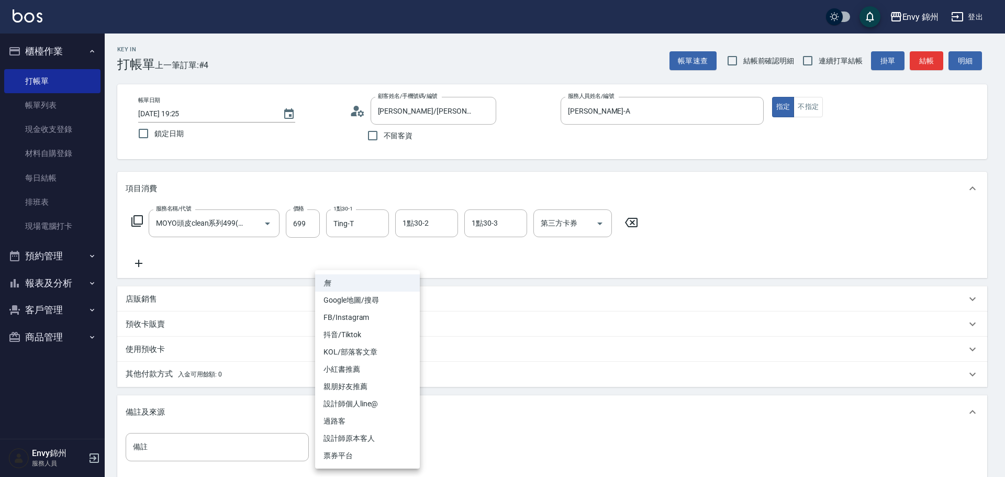
click at [364, 439] on li "設計師原本客人" at bounding box center [367, 438] width 105 height 17
type input "設計師原本客人"
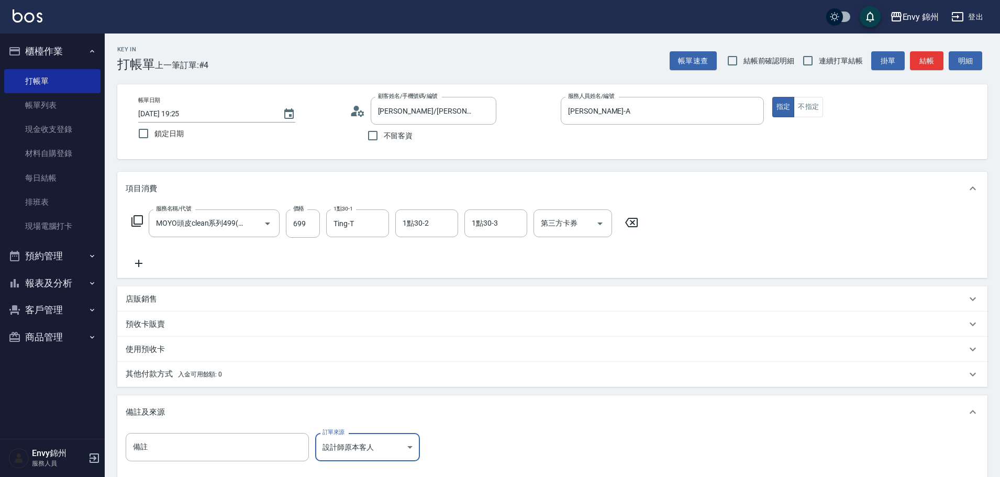
scroll to position [124, 0]
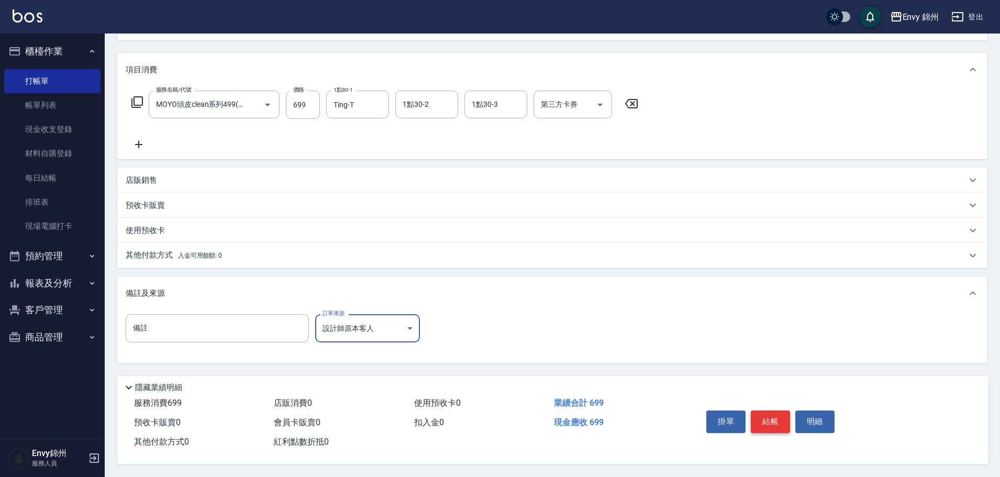
click at [771, 415] on button "結帳" at bounding box center [770, 421] width 39 height 22
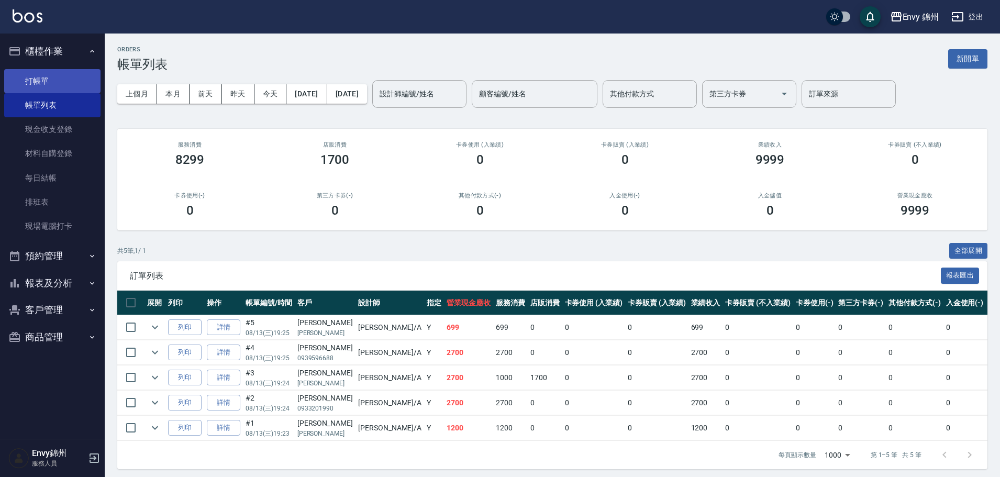
click at [49, 86] on link "打帳單" at bounding box center [52, 81] width 96 height 24
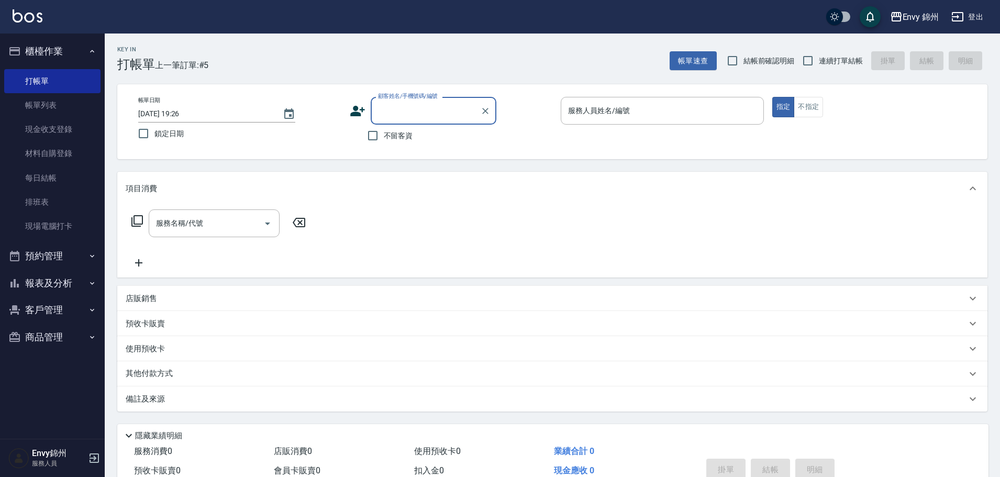
click at [386, 125] on label "不留客資" at bounding box center [387, 136] width 51 height 22
click at [384, 125] on input "不留客資" at bounding box center [373, 136] width 22 height 22
checkbox input "true"
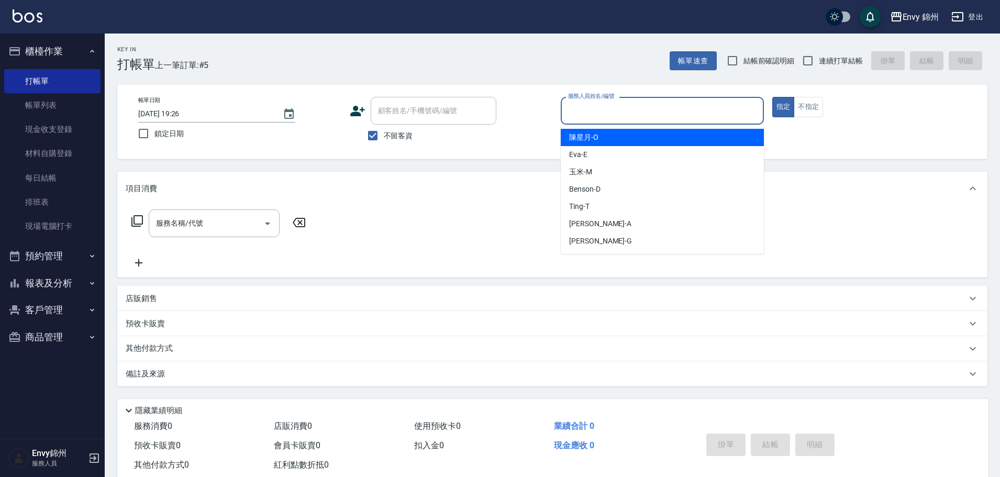
click at [615, 118] on input "服務人員姓名/編號" at bounding box center [662, 111] width 194 height 18
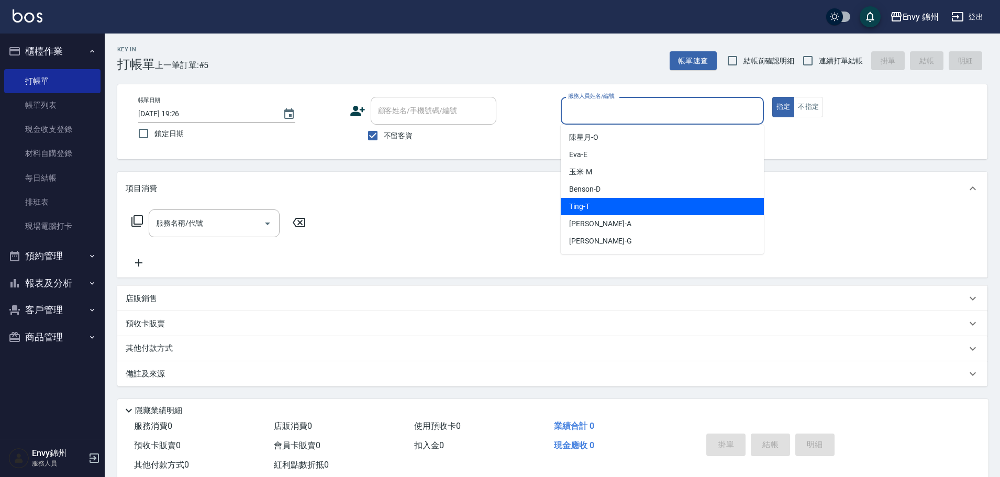
click at [602, 205] on div "Ting -T" at bounding box center [662, 206] width 203 height 17
type input "Ting-T"
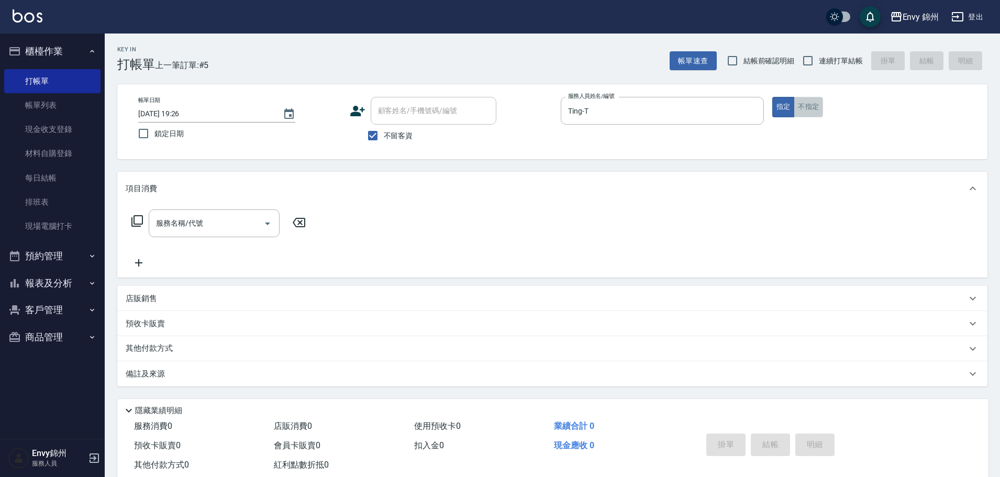
click at [811, 110] on button "不指定" at bounding box center [807, 107] width 29 height 20
click at [212, 215] on input "服務名稱/代號" at bounding box center [206, 223] width 106 height 18
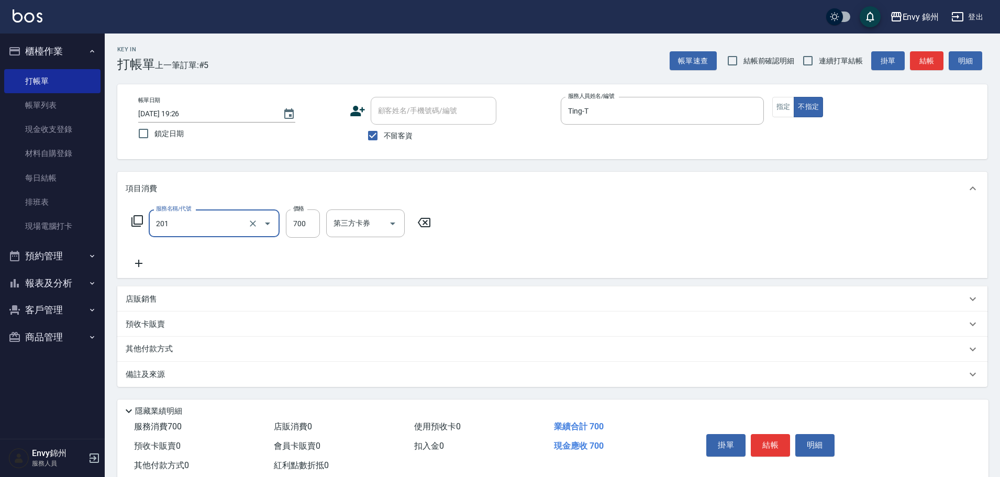
type input "201 剪髮(201)"
type input "1049"
click at [351, 232] on input "互助1格給1點(60元)-1" at bounding box center [357, 223] width 53 height 18
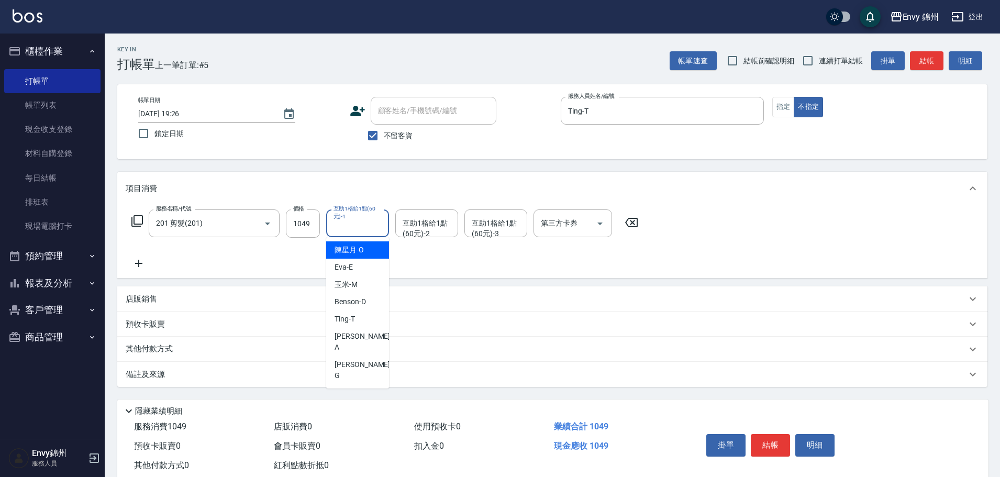
click at [353, 253] on span "陳星月 -O" at bounding box center [348, 249] width 29 height 11
type input "陳星月-O"
click at [334, 369] on div "備註及來源" at bounding box center [546, 374] width 841 height 11
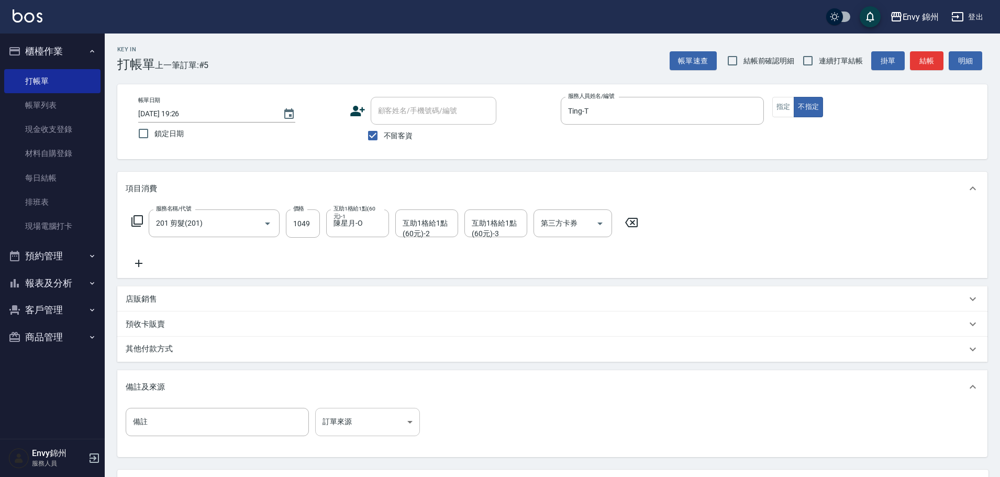
click at [372, 424] on body "Envy 錦州 登出 櫃檯作業 打帳單 帳單列表 現金收支登錄 材料自購登錄 每日結帳 排班表 現場電腦打卡 預約管理 預約管理 單日預約紀錄 單週預約紀錄 …" at bounding box center [500, 285] width 1000 height 571
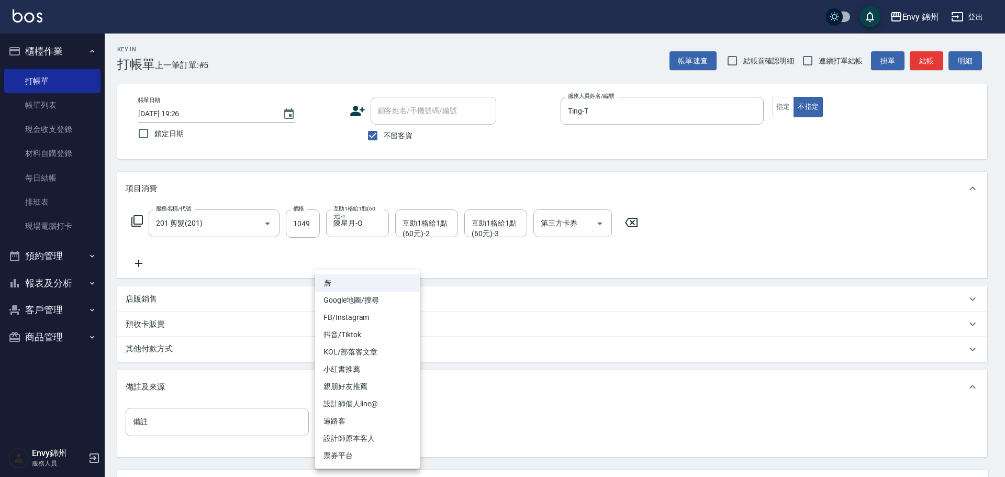
click at [372, 426] on li "過路客" at bounding box center [367, 420] width 105 height 17
type input "過路客"
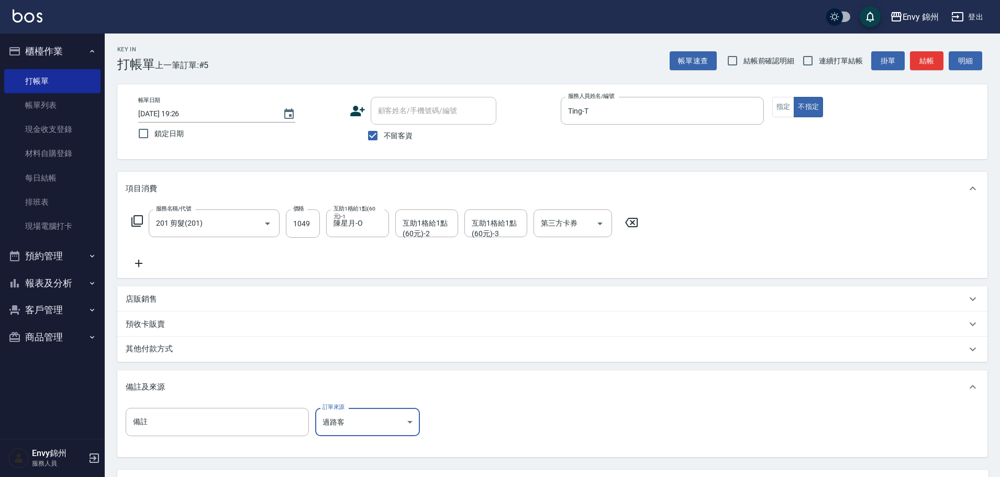
scroll to position [98, 0]
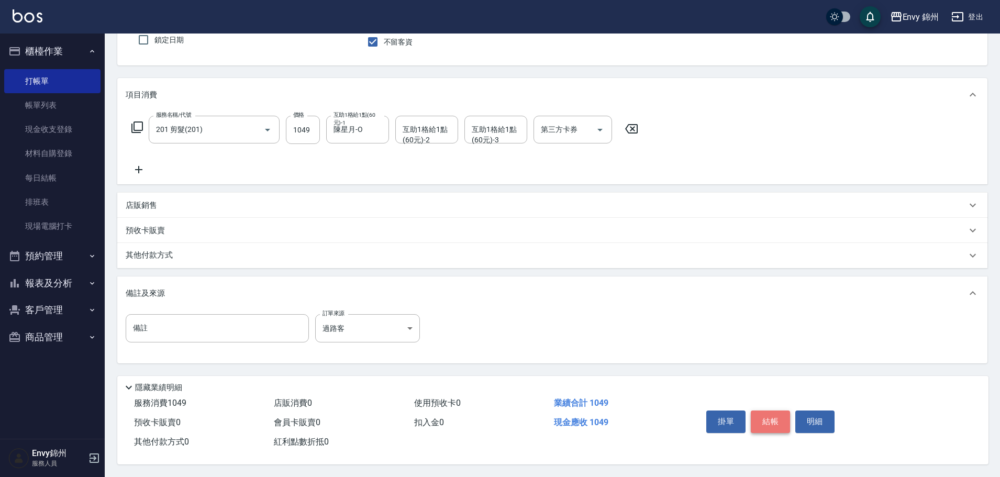
click at [769, 421] on button "結帳" at bounding box center [770, 421] width 39 height 22
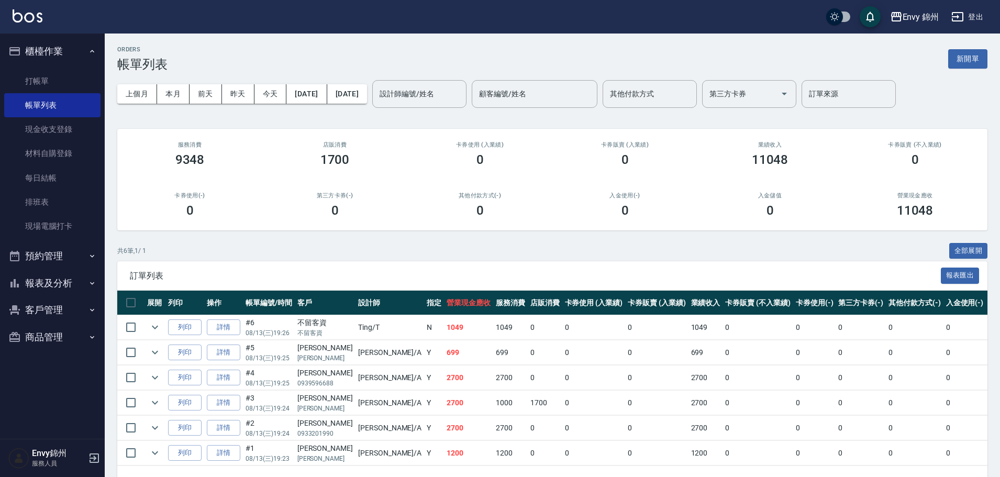
click at [47, 281] on button "報表及分析" at bounding box center [52, 283] width 96 height 27
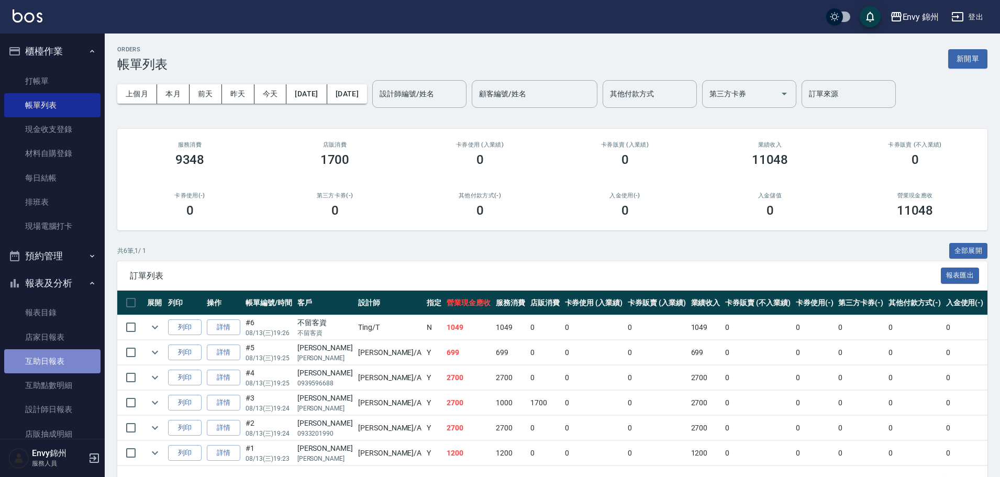
click at [62, 359] on link "互助日報表" at bounding box center [52, 361] width 96 height 24
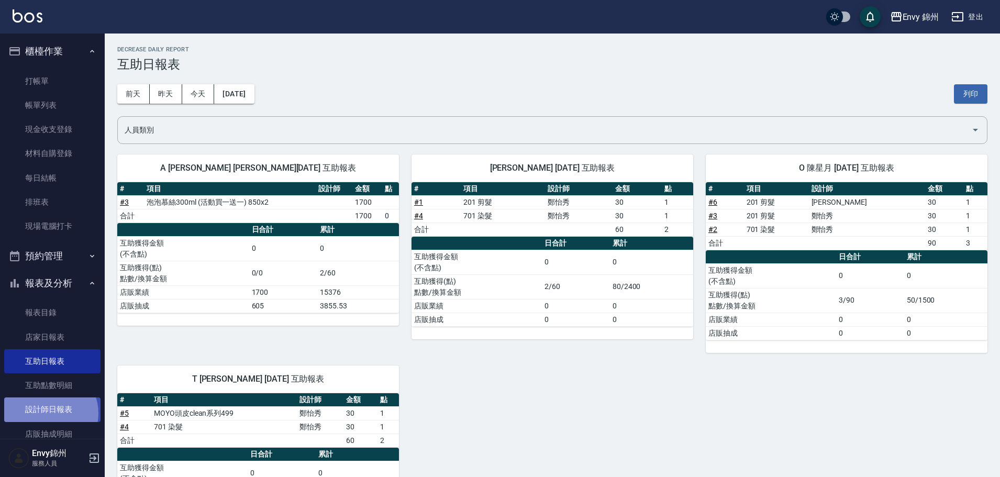
click at [48, 413] on link "設計師日報表" at bounding box center [52, 409] width 96 height 24
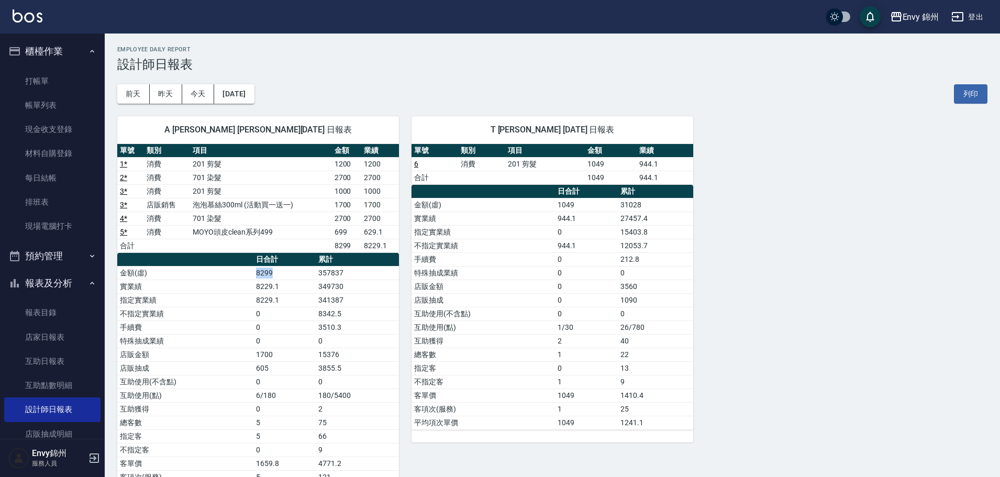
drag, startPoint x: 251, startPoint y: 274, endPoint x: 279, endPoint y: 273, distance: 28.3
click at [279, 273] on tr "金額(虛) 8299 357837" at bounding box center [258, 273] width 282 height 14
drag, startPoint x: 255, startPoint y: 357, endPoint x: 273, endPoint y: 355, distance: 18.0
click at [273, 355] on td "1700" at bounding box center [284, 355] width 62 height 14
click at [283, 352] on td "1700" at bounding box center [284, 355] width 62 height 14
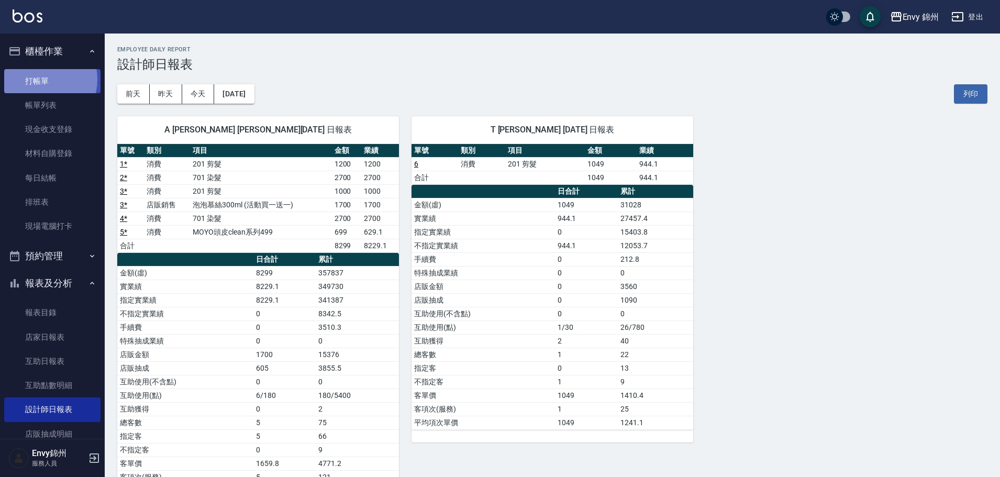
click at [41, 79] on link "打帳單" at bounding box center [52, 81] width 96 height 24
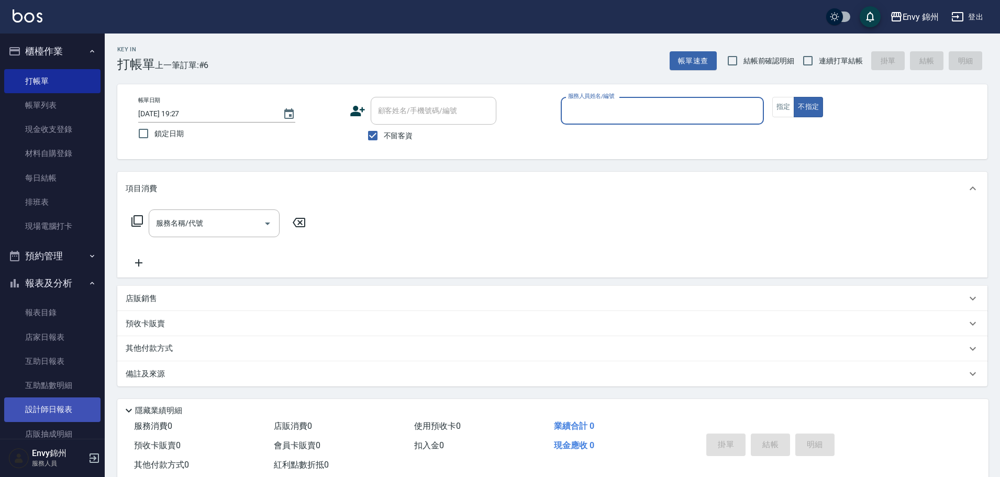
click at [47, 415] on link "設計師日報表" at bounding box center [52, 409] width 96 height 24
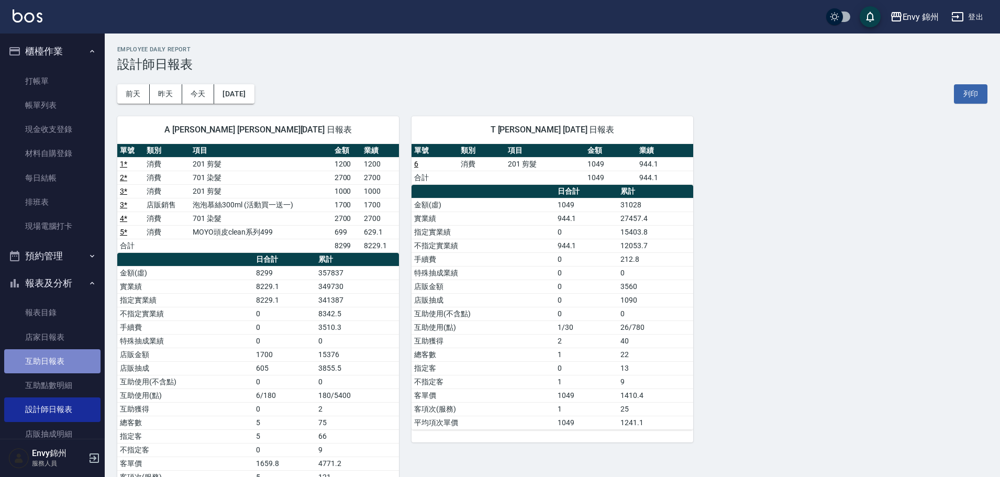
click at [67, 362] on link "互助日報表" at bounding box center [52, 361] width 96 height 24
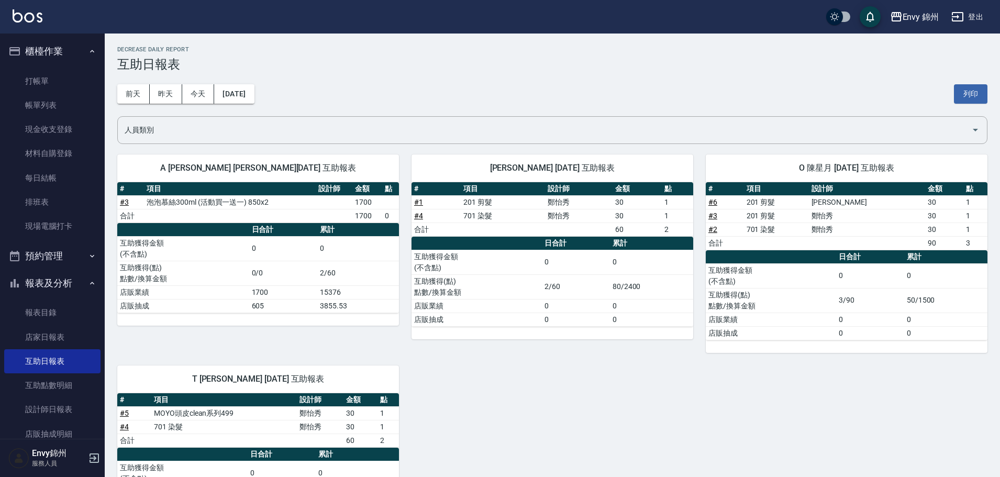
click at [981, 19] on button "登出" at bounding box center [967, 16] width 40 height 19
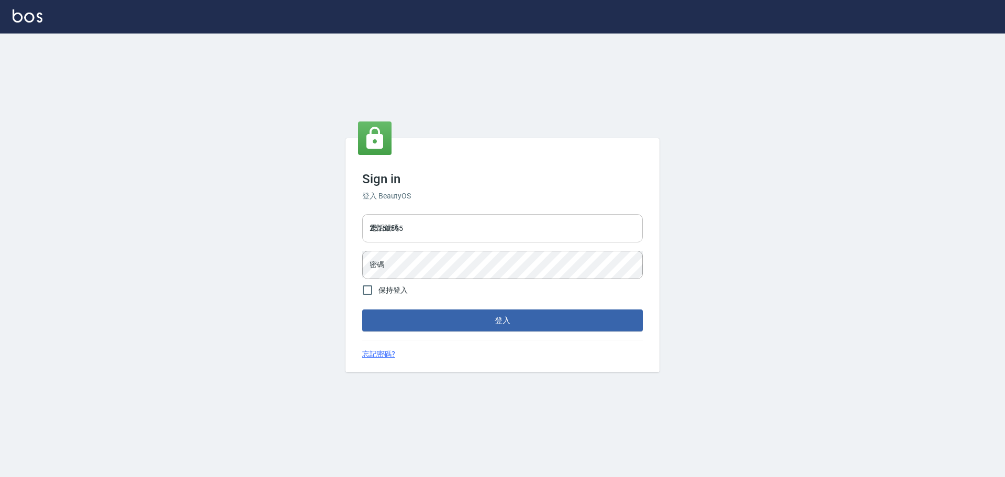
drag, startPoint x: 0, startPoint y: 0, endPoint x: 455, endPoint y: 224, distance: 507.0
click at [455, 224] on input "25153595" at bounding box center [502, 228] width 281 height 28
type input "9990001234567"
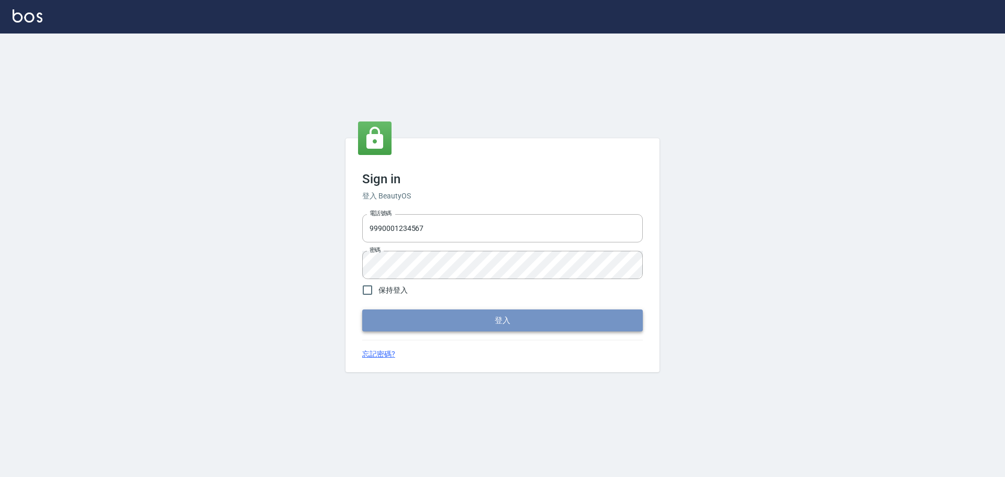
click at [538, 318] on button "登入" at bounding box center [502, 320] width 281 height 22
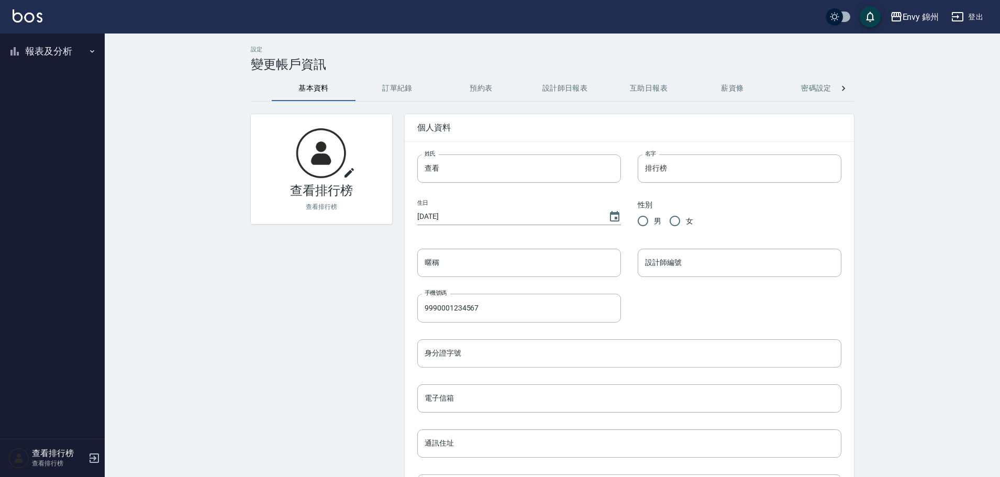
click at [43, 61] on button "報表及分析" at bounding box center [52, 51] width 96 height 27
click at [60, 106] on link "店家排行榜" at bounding box center [52, 105] width 96 height 24
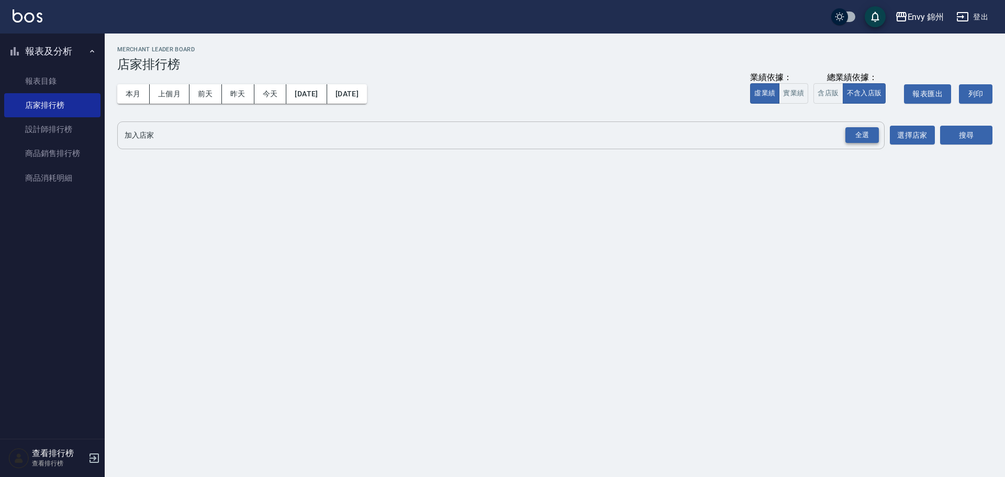
click at [873, 132] on div "全選" at bounding box center [861, 135] width 33 height 16
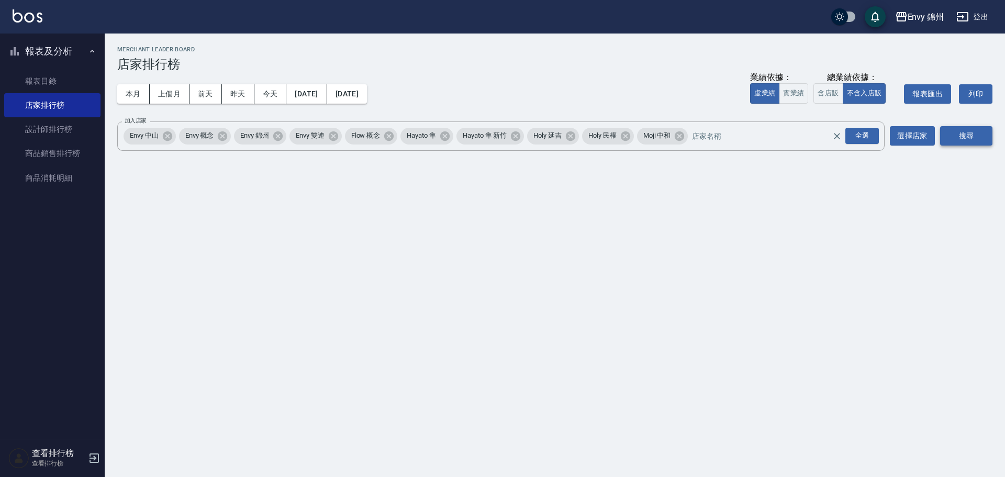
click at [950, 135] on button "搜尋" at bounding box center [966, 135] width 52 height 19
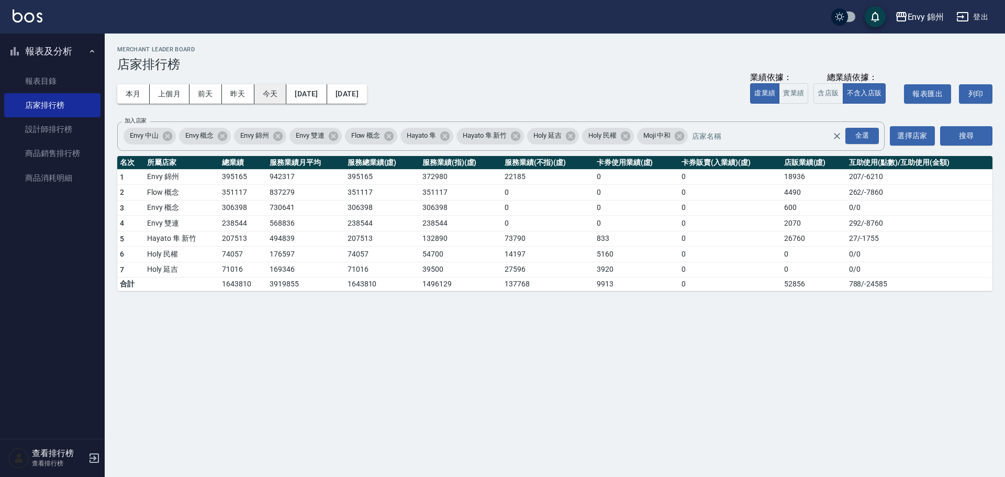
click at [273, 95] on button "今天" at bounding box center [270, 93] width 32 height 19
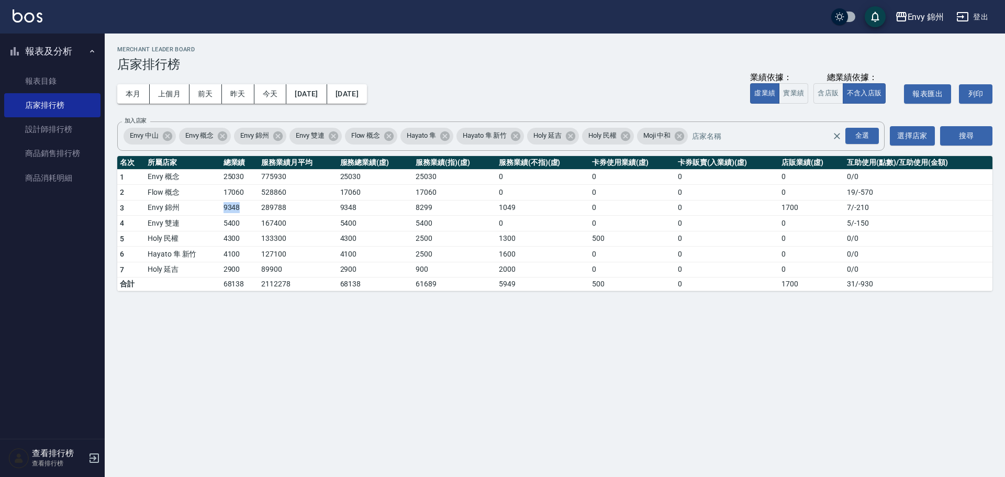
drag, startPoint x: 219, startPoint y: 213, endPoint x: 241, endPoint y: 212, distance: 22.0
click at [241, 212] on tr "3 Envy 錦州 9348 289788 9348 8299 1049 0 0 1700 7 / -210" at bounding box center [554, 208] width 875 height 16
click at [42, 132] on link "設計師排行榜" at bounding box center [52, 129] width 96 height 24
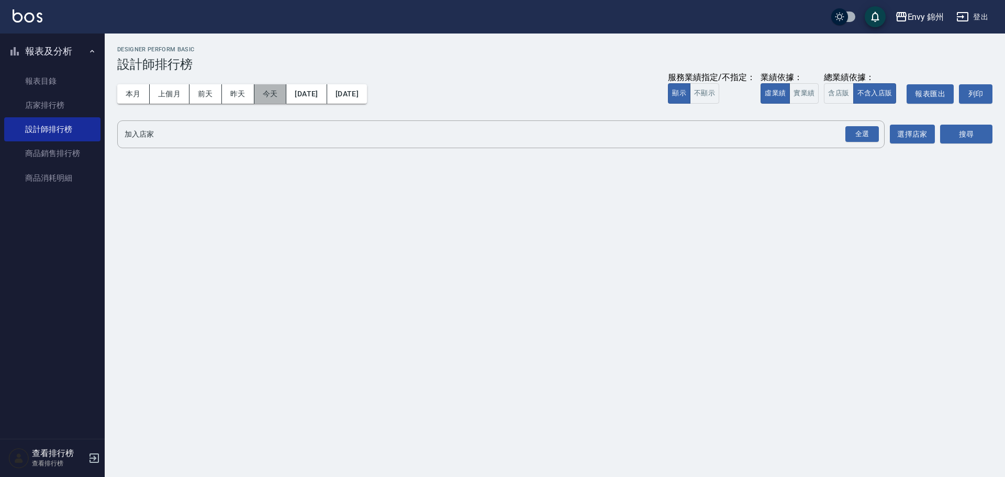
drag, startPoint x: 262, startPoint y: 96, endPoint x: 255, endPoint y: 94, distance: 6.5
click at [254, 95] on button "今天" at bounding box center [270, 93] width 32 height 19
click at [872, 135] on div "全選" at bounding box center [861, 134] width 33 height 16
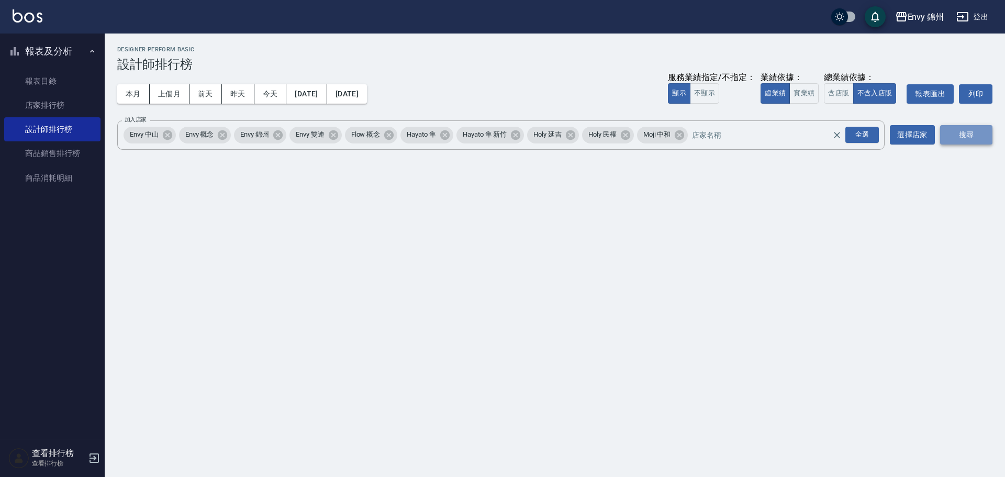
click at [982, 129] on button "搜尋" at bounding box center [966, 134] width 52 height 19
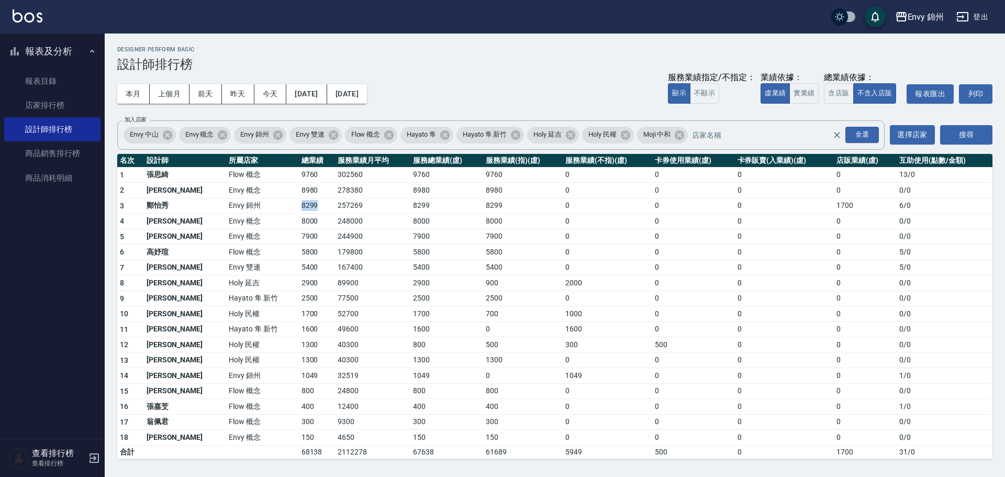
drag, startPoint x: 252, startPoint y: 202, endPoint x: 290, endPoint y: 205, distance: 38.3
click at [290, 205] on tr "3 鄭怡秀 Envy 錦州 8299 257269 8299 8299 0 0 0 1700 6 / 0" at bounding box center [554, 206] width 875 height 16
drag, startPoint x: 278, startPoint y: 374, endPoint x: 292, endPoint y: 374, distance: 13.1
click at [299, 374] on td "1049" at bounding box center [317, 376] width 36 height 16
click at [337, 355] on td "40300" at bounding box center [372, 360] width 75 height 16
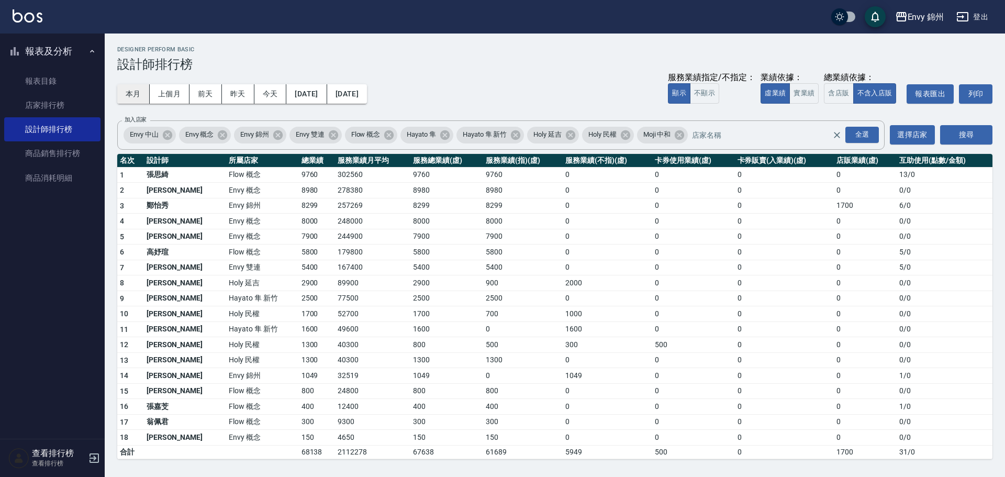
click at [140, 97] on button "本月" at bounding box center [133, 93] width 32 height 19
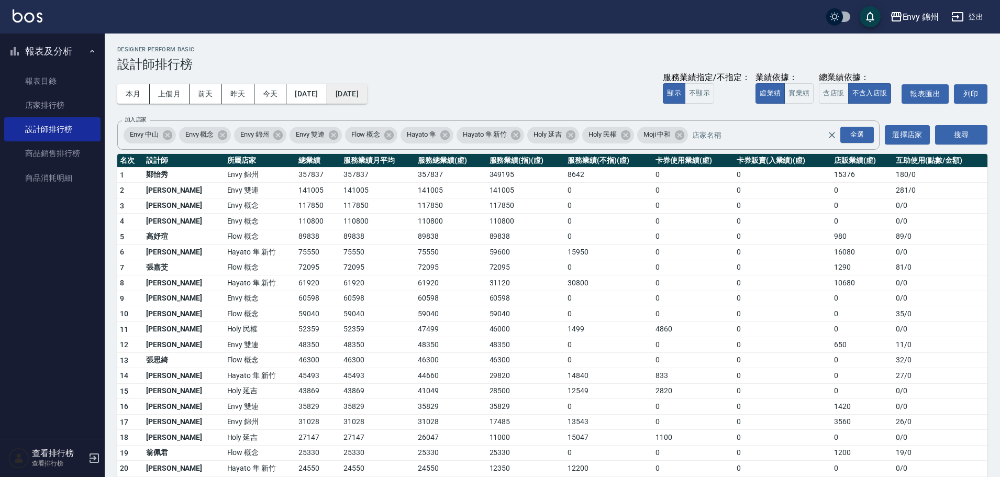
drag, startPoint x: 383, startPoint y: 76, endPoint x: 386, endPoint y: 100, distance: 23.7
click at [384, 92] on div "本月 上個月 前天 昨天 今天 2025/08/01 2025/08/31 服務業績指定/不指定： 顯示 不顯示 業績依據： 虛業績 實業績 總業績依據： 含…" at bounding box center [552, 94] width 870 height 44
click at [367, 94] on button "2025/08/31" at bounding box center [347, 93] width 40 height 19
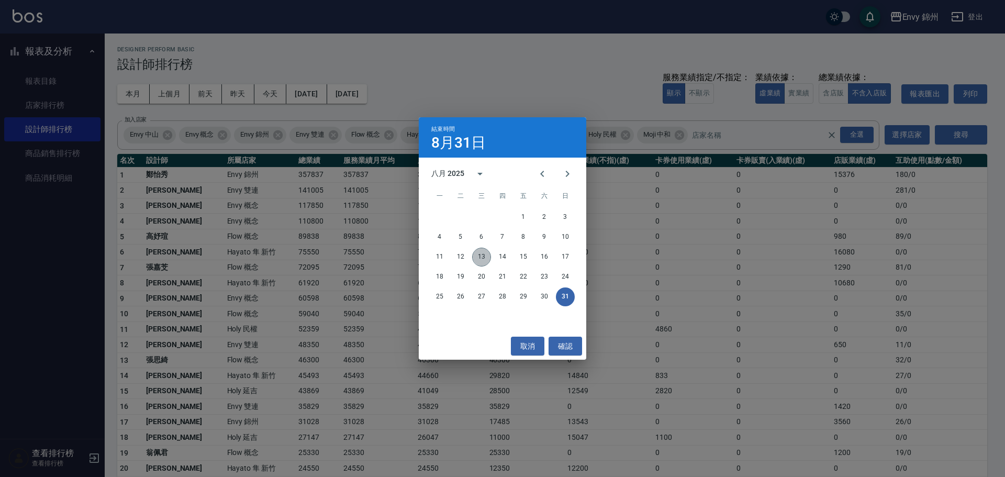
click at [485, 259] on button "13" at bounding box center [481, 257] width 19 height 19
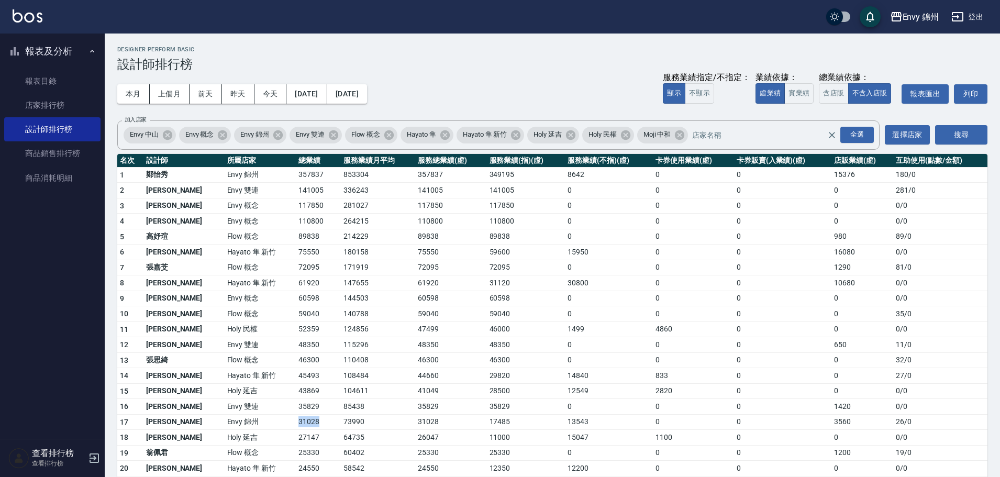
drag, startPoint x: 243, startPoint y: 428, endPoint x: 298, endPoint y: 416, distance: 56.9
click at [298, 416] on tr "17 潘昀廷 Envy 錦州 31028 73990 31028 17485 13543 0 0 3560 26 / 0" at bounding box center [552, 422] width 870 height 16
drag, startPoint x: 821, startPoint y: 422, endPoint x: 848, endPoint y: 420, distance: 27.3
click at [848, 420] on tr "17 潘昀廷 Envy 錦州 31028 73990 31028 17485 13543 0 0 3560 26 / 0" at bounding box center [552, 422] width 870 height 16
click at [296, 419] on td "31028" at bounding box center [318, 422] width 45 height 16
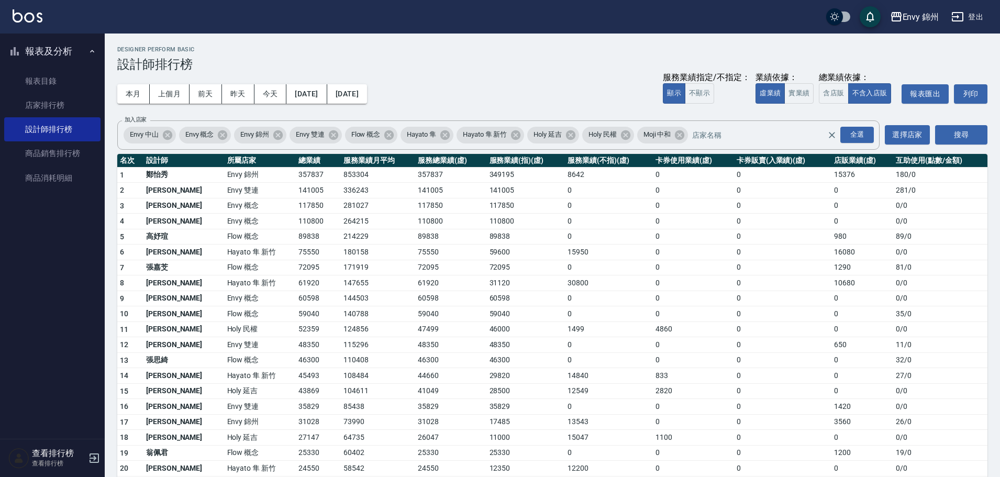
click at [299, 395] on td "43869" at bounding box center [318, 391] width 45 height 16
click at [973, 17] on button "登出" at bounding box center [967, 16] width 40 height 19
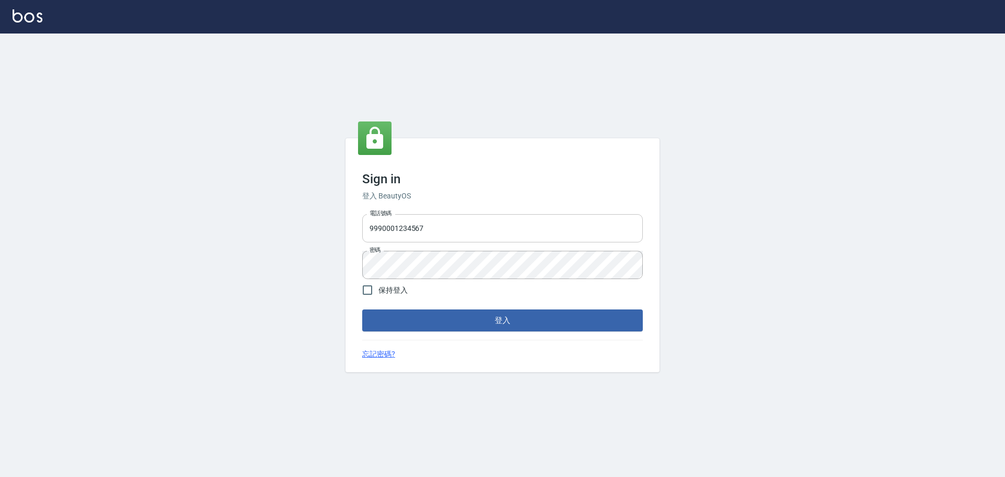
click at [468, 227] on input "9990001234567" at bounding box center [502, 228] width 281 height 28
type input "25153595"
click at [508, 326] on button "登入" at bounding box center [502, 320] width 281 height 22
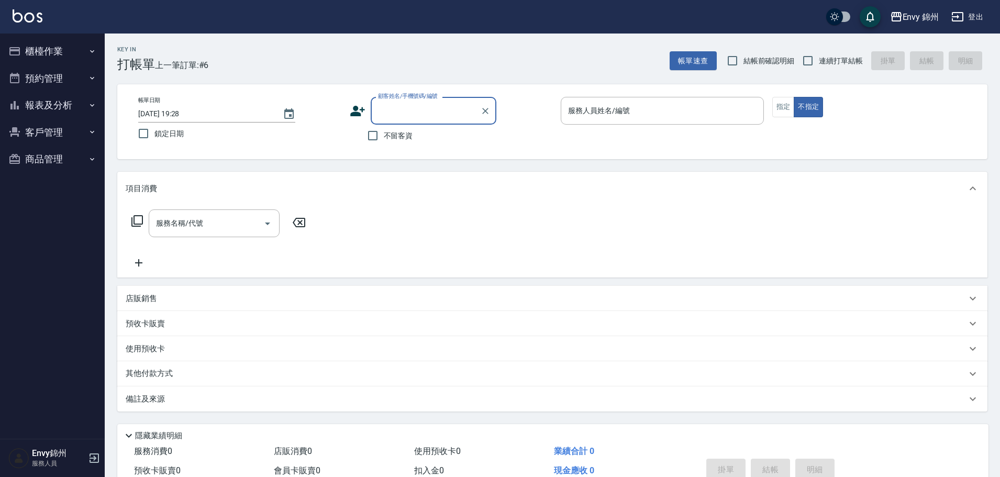
click at [50, 102] on button "報表及分析" at bounding box center [52, 105] width 96 height 27
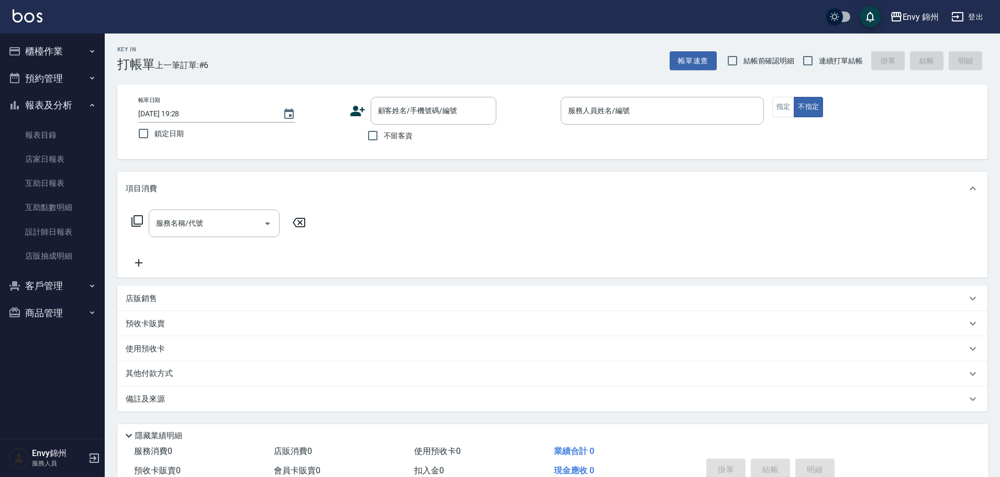
click at [39, 55] on button "櫃檯作業" at bounding box center [52, 51] width 96 height 27
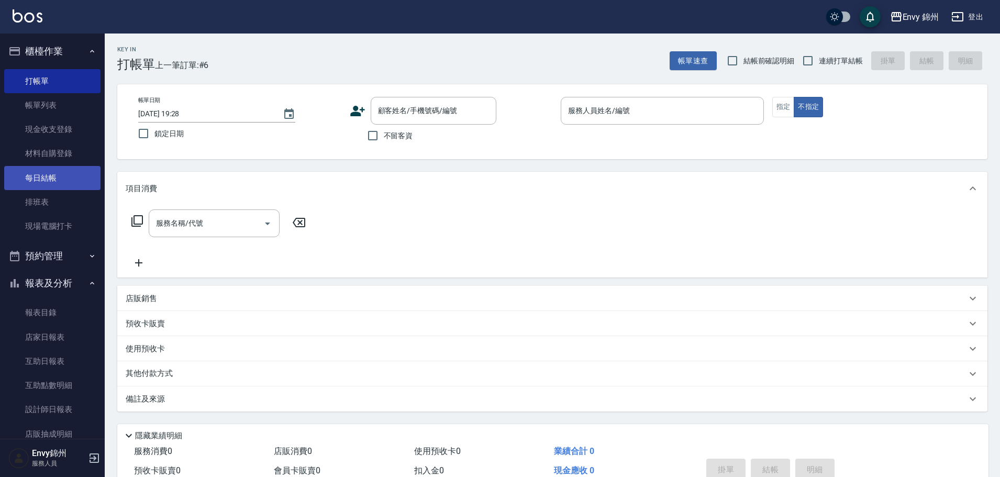
click at [55, 174] on link "每日結帳" at bounding box center [52, 178] width 96 height 24
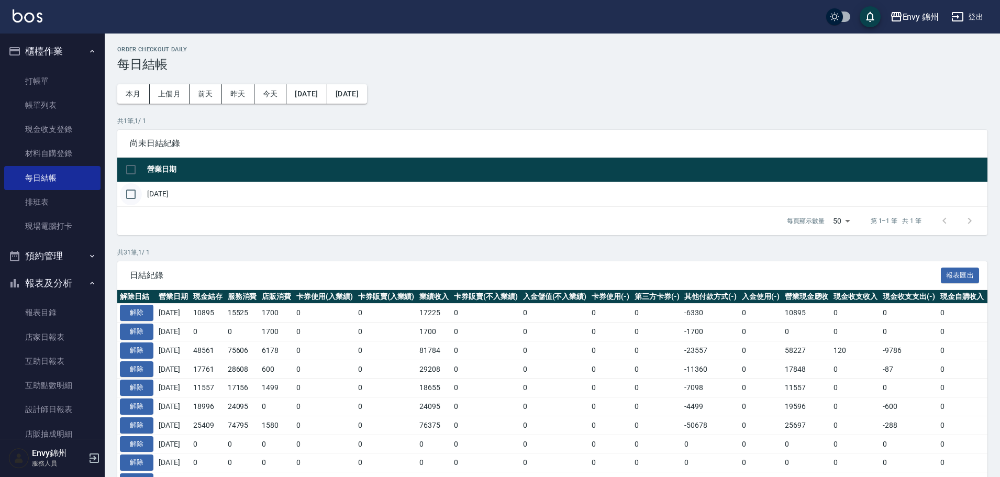
click at [124, 201] on input "checkbox" at bounding box center [131, 194] width 22 height 22
checkbox input "true"
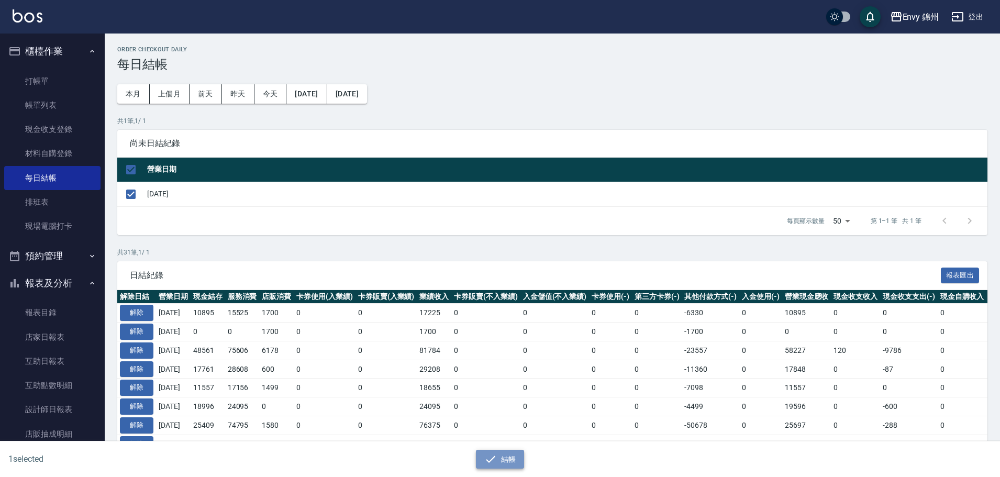
click at [507, 455] on button "結帳" at bounding box center [500, 459] width 49 height 19
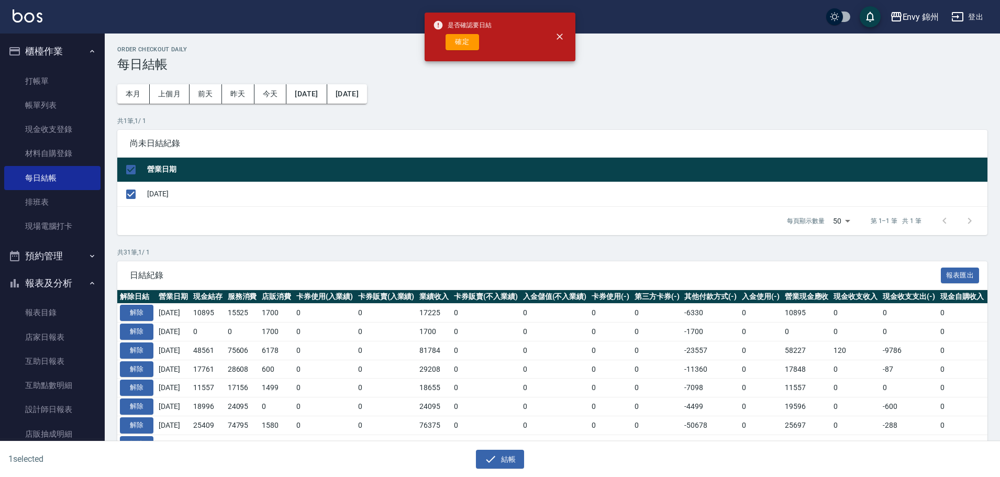
click at [455, 33] on div "是否確認要日結 確定" at bounding box center [462, 37] width 59 height 42
click at [455, 40] on button "確定" at bounding box center [461, 42] width 33 height 16
checkbox input "false"
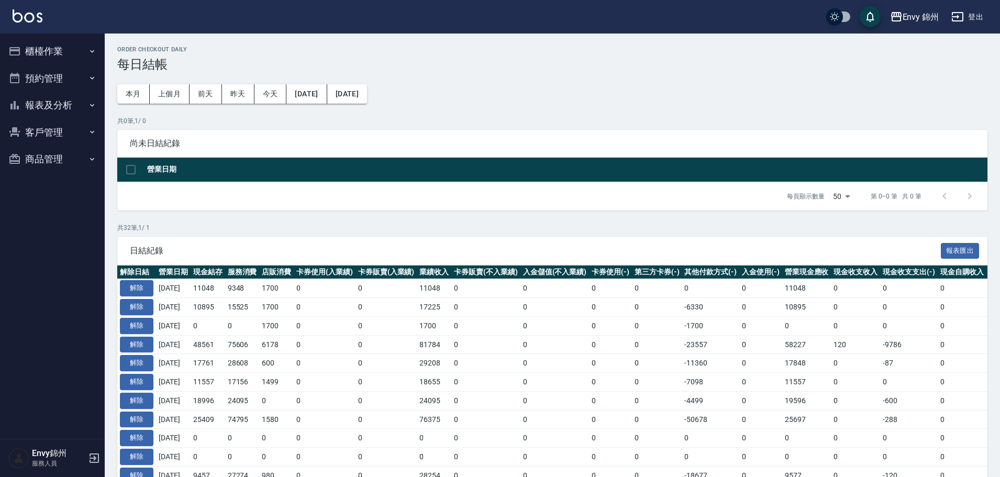
click at [977, 22] on button "登出" at bounding box center [967, 16] width 40 height 19
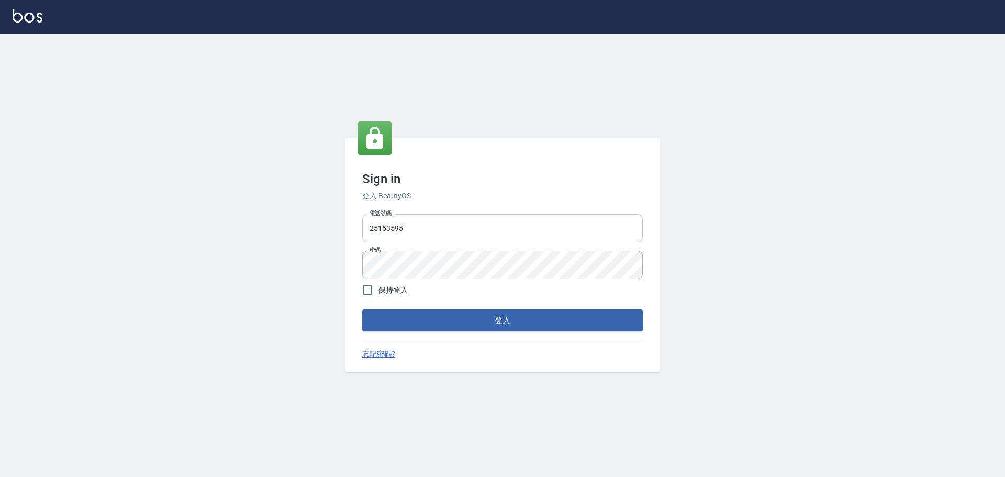
click at [466, 230] on input "25153595" at bounding box center [502, 228] width 281 height 28
type input "9990001234567"
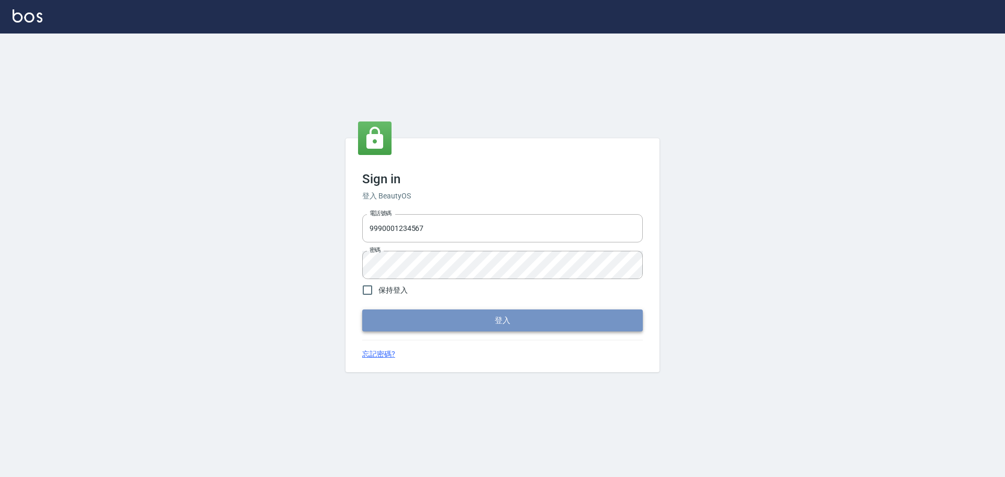
click at [480, 319] on button "登入" at bounding box center [502, 320] width 281 height 22
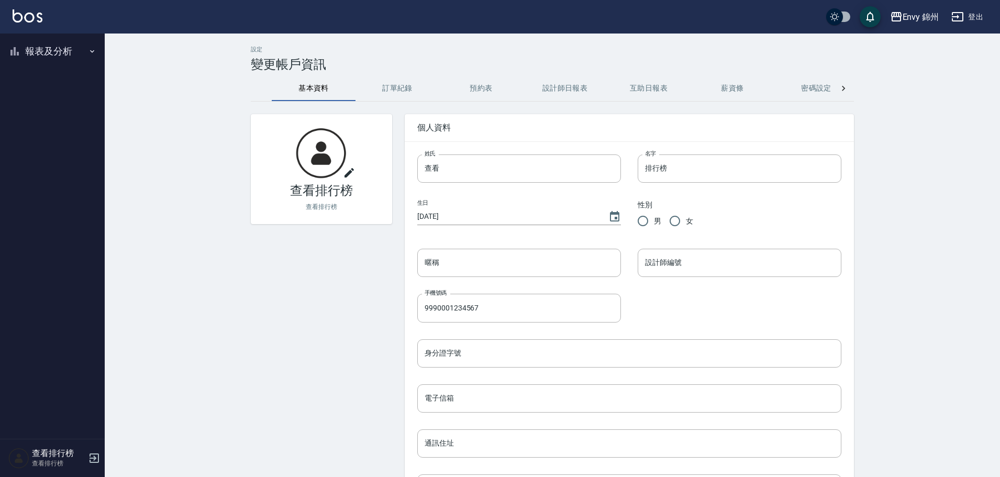
click at [56, 46] on button "報表及分析" at bounding box center [52, 51] width 96 height 27
click at [66, 125] on link "設計師排行榜" at bounding box center [52, 129] width 96 height 24
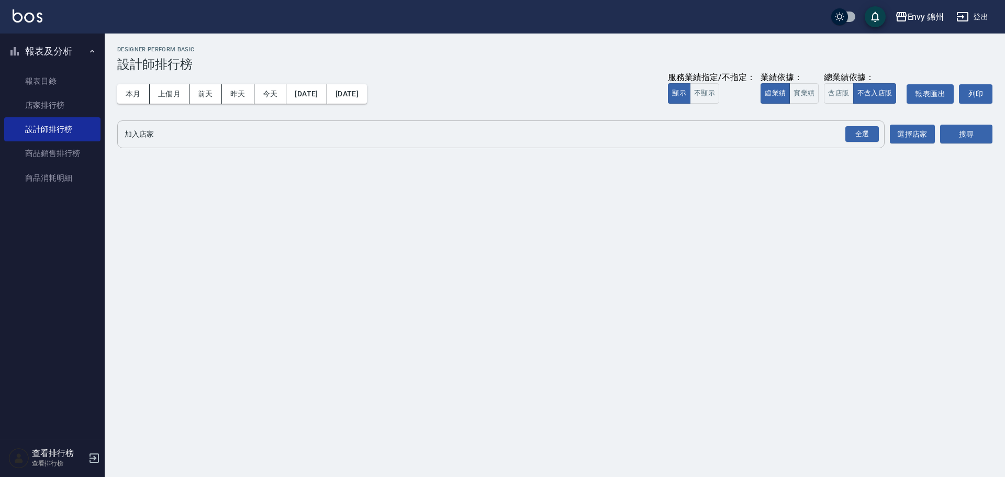
click at [832, 132] on input "加入店家" at bounding box center [493, 134] width 742 height 18
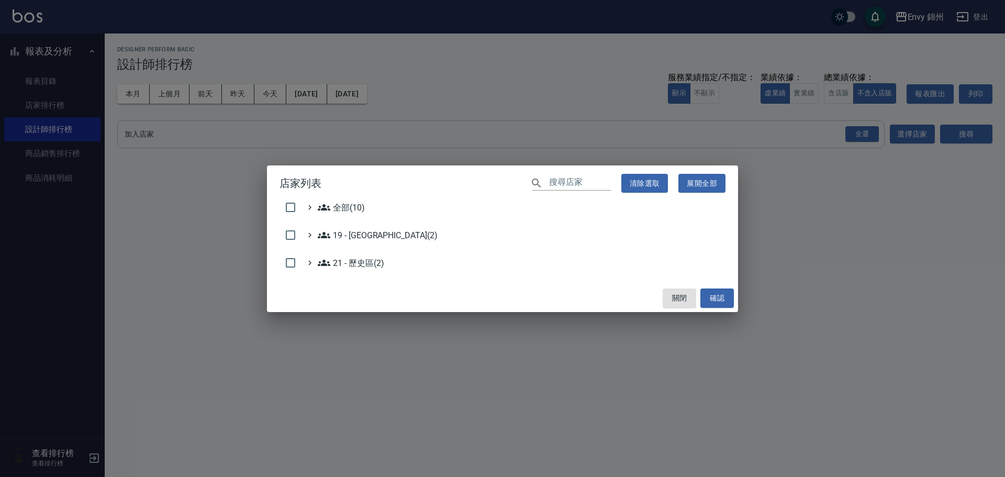
click at [860, 136] on div "店家列表 ​ 清除選取 展開全部 全部(10) 19 - 新城區(2) 21 - 歷史區(2) 關閉 確認" at bounding box center [502, 238] width 1005 height 477
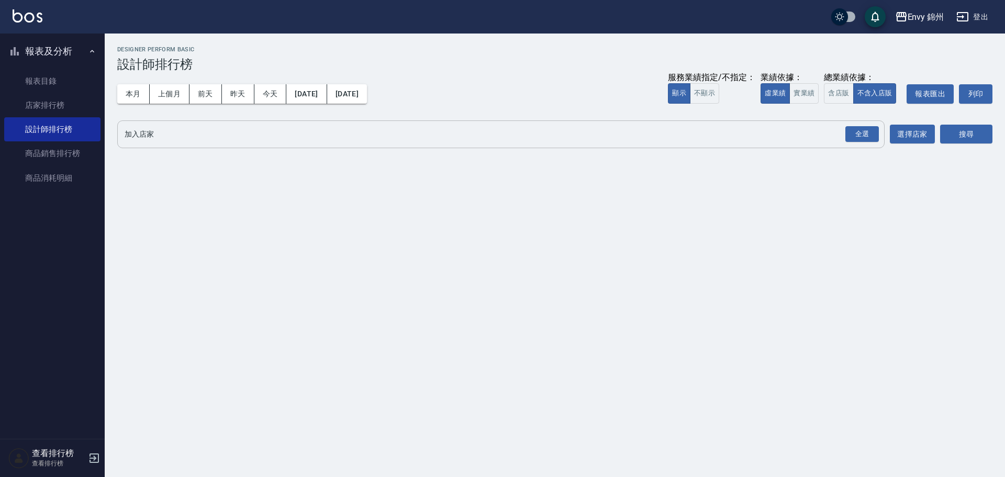
click at [841, 120] on div "全選 加入店家" at bounding box center [500, 134] width 767 height 28
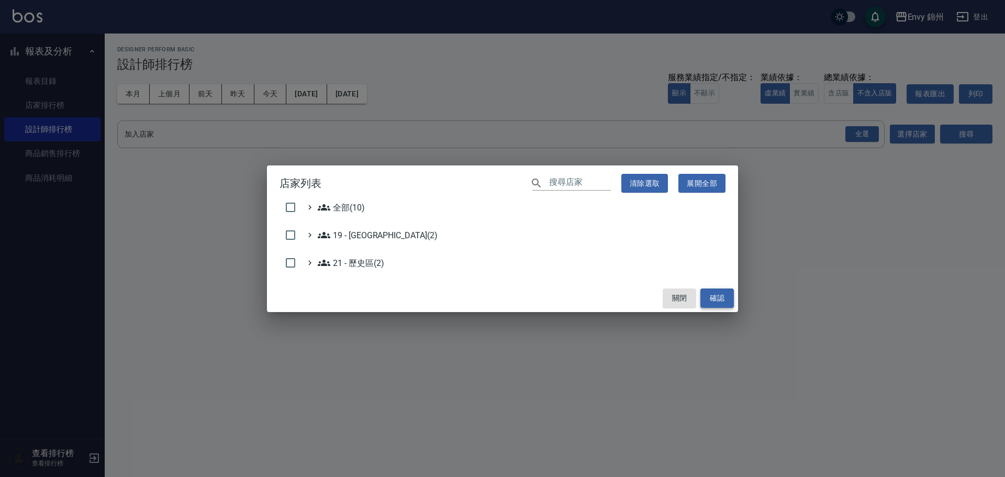
click at [732, 296] on button "確認" at bounding box center [716, 297] width 33 height 19
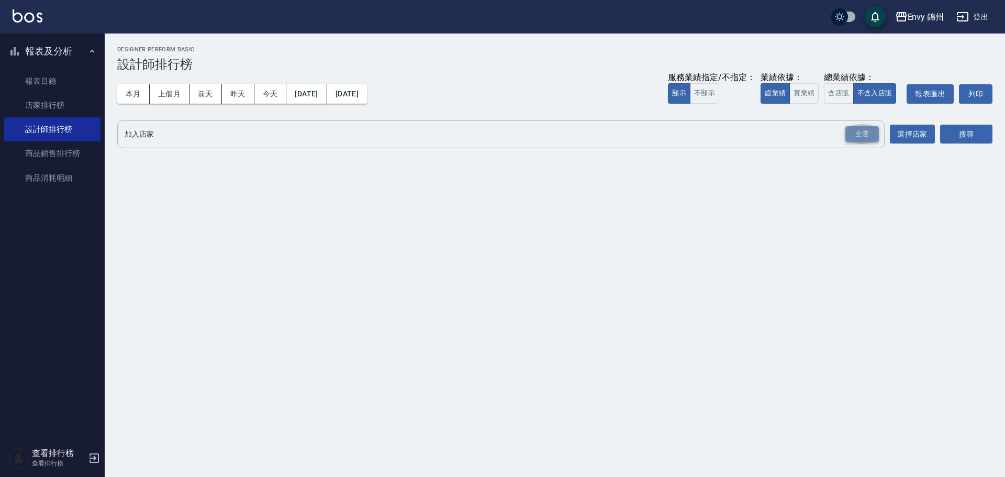
drag, startPoint x: 857, startPoint y: 141, endPoint x: 947, endPoint y: 139, distance: 89.5
click at [858, 141] on div "全選" at bounding box center [861, 134] width 33 height 16
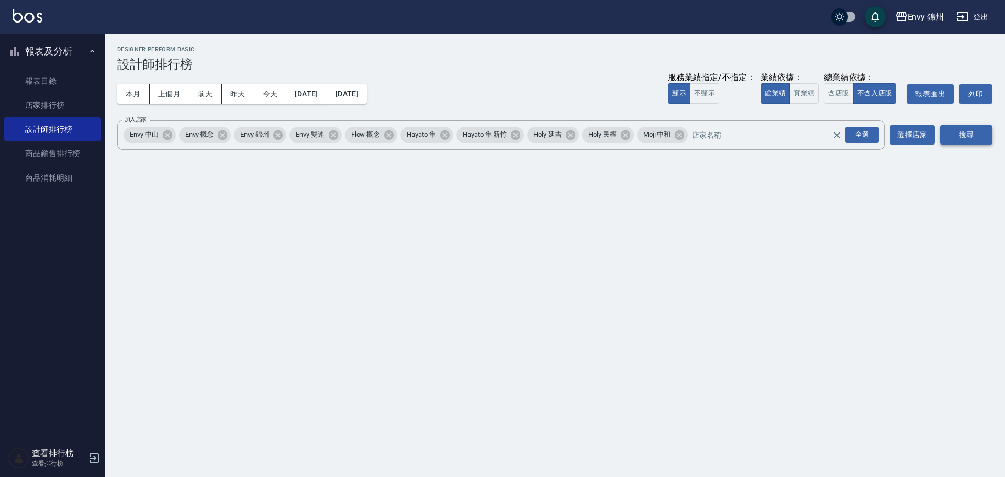
click at [948, 139] on button "搜尋" at bounding box center [966, 134] width 52 height 19
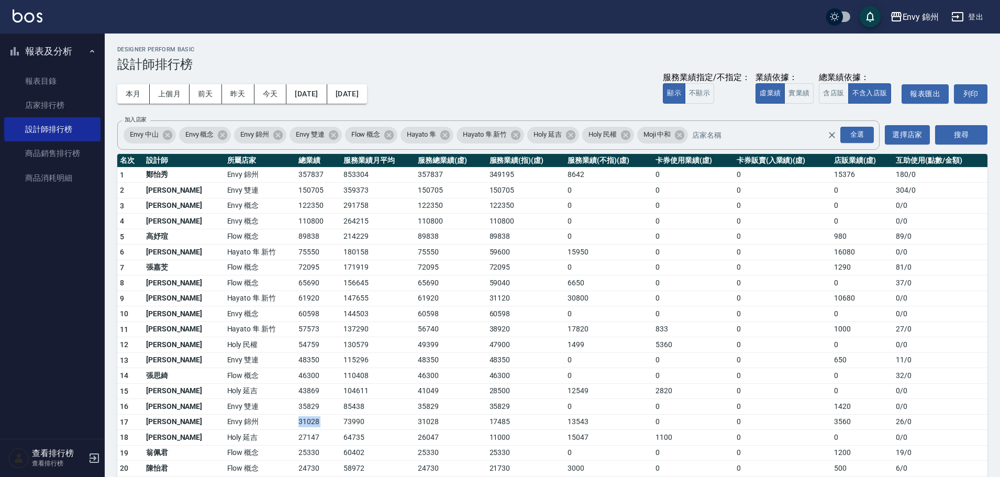
drag, startPoint x: 252, startPoint y: 419, endPoint x: 310, endPoint y: 423, distance: 58.8
click at [310, 424] on tr "17 潘昀廷 Envy 錦州 31028 73990 31028 17485 13543 0 0 3560 26 / 0" at bounding box center [552, 422] width 870 height 16
click at [960, 21] on icon "button" at bounding box center [958, 16] width 12 height 9
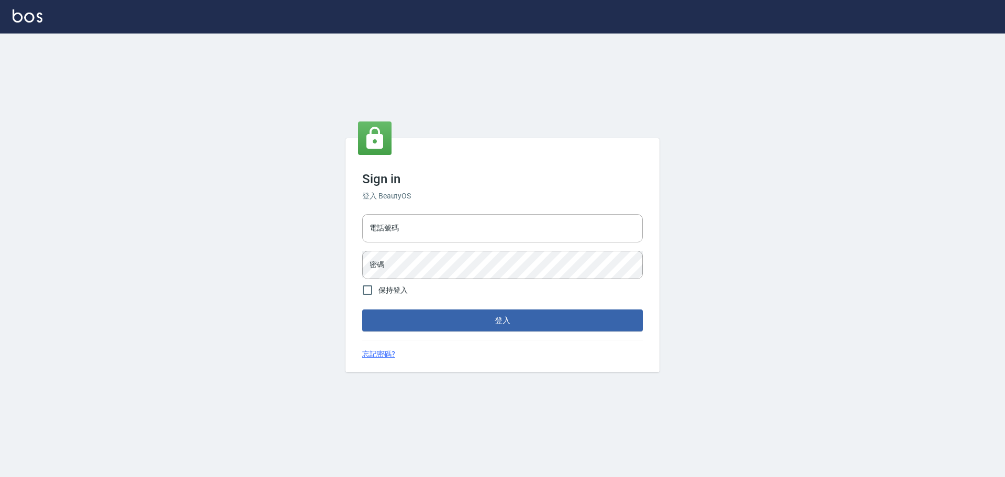
type input "9990001234567"
click at [479, 227] on input "9990001234567" at bounding box center [502, 228] width 281 height 28
type input "25153595"
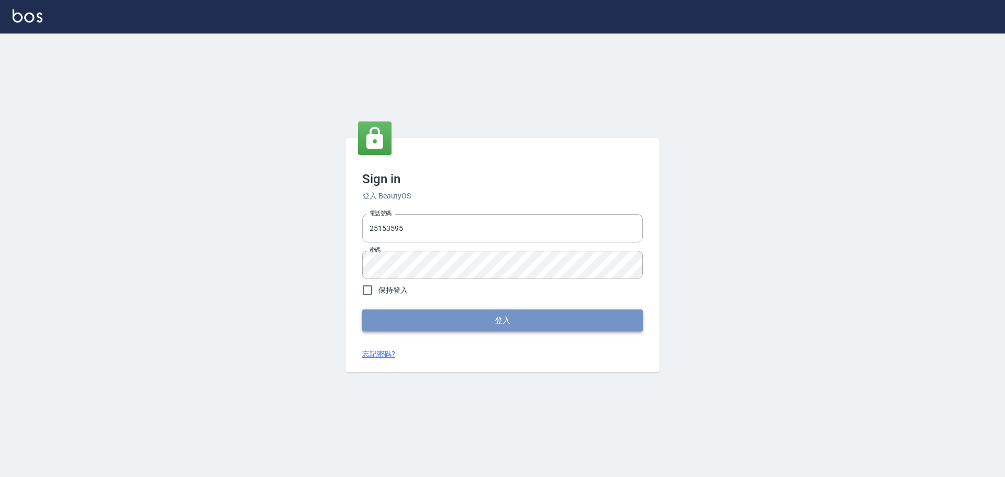
click at [478, 315] on button "登入" at bounding box center [502, 320] width 281 height 22
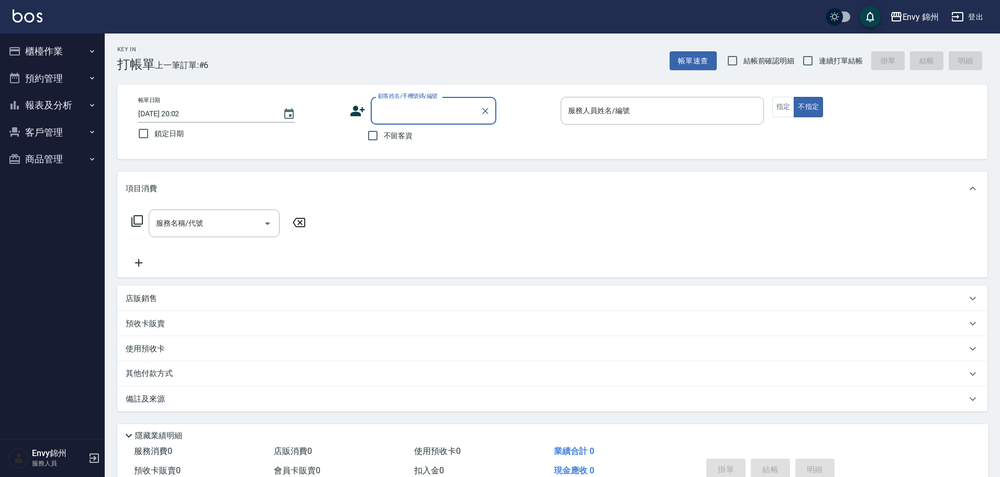
click at [61, 48] on button "櫃檯作業" at bounding box center [52, 51] width 96 height 27
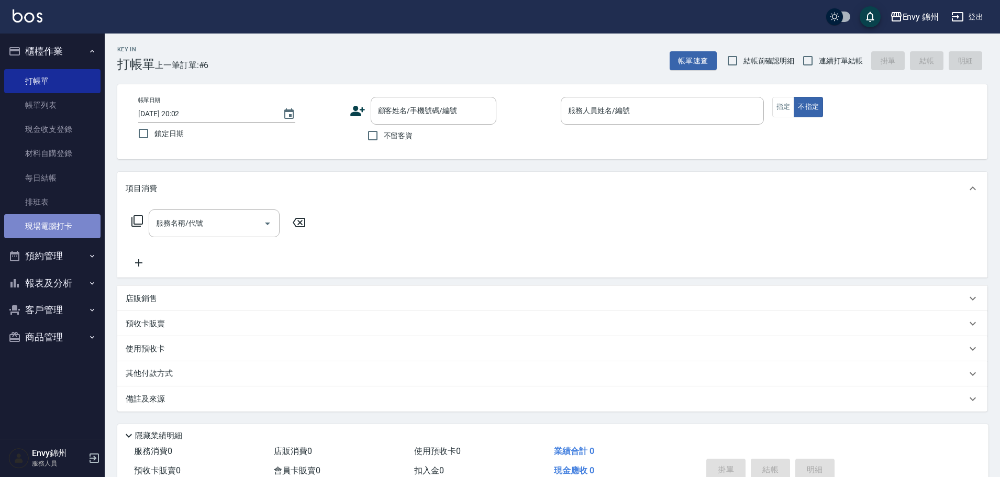
click at [65, 229] on link "現場電腦打卡" at bounding box center [52, 226] width 96 height 24
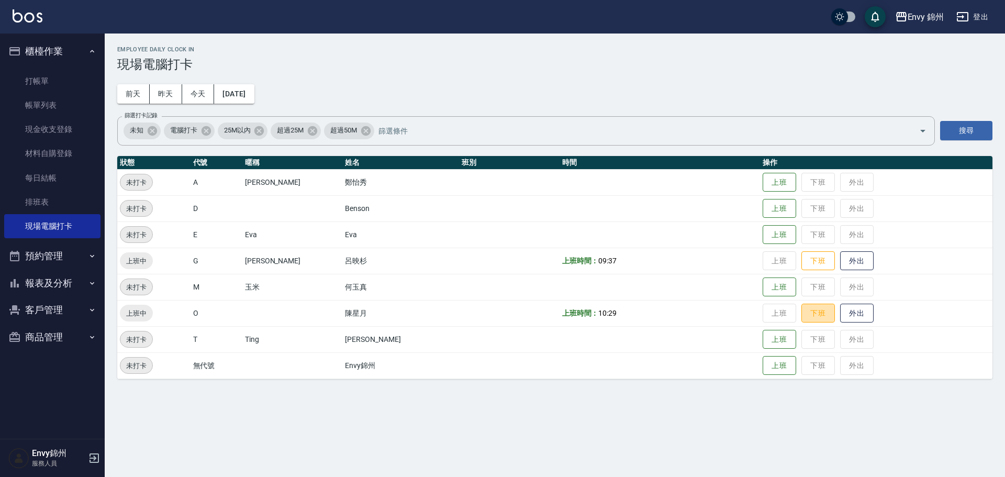
click at [801, 321] on button "下班" at bounding box center [817, 313] width 33 height 19
click at [804, 264] on button "下班" at bounding box center [817, 261] width 33 height 18
